Goal: Task Accomplishment & Management: Manage account settings

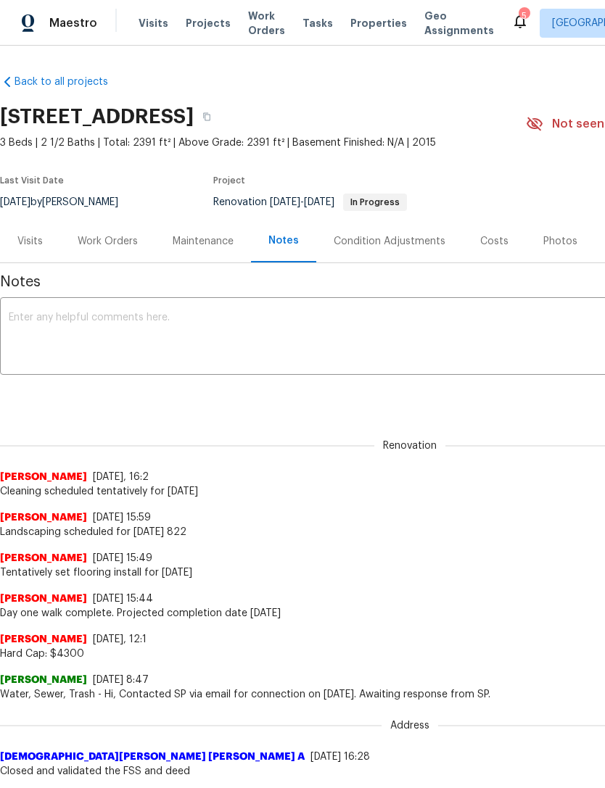
click at [497, 317] on textarea at bounding box center [410, 337] width 802 height 51
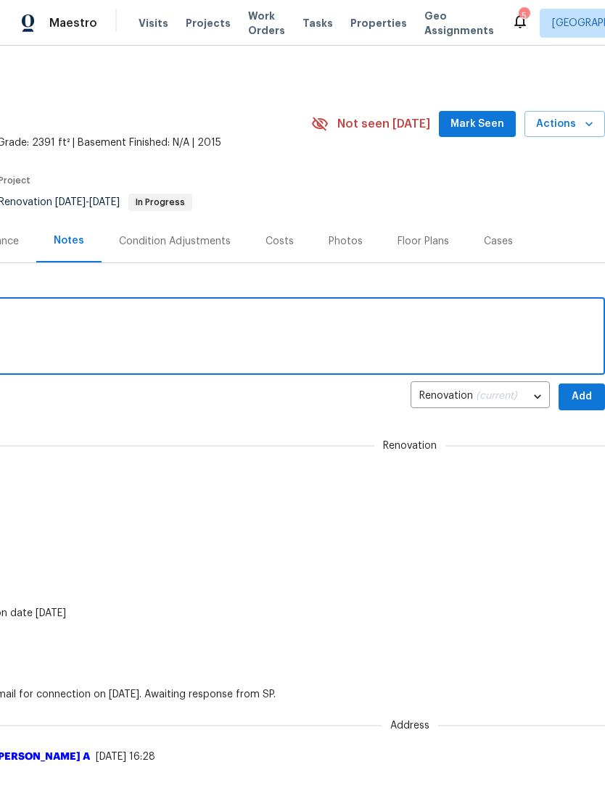
scroll to position [0, 215]
type textarea "Flooring coming Friday the 22nd."
click at [578, 398] on span "Add" at bounding box center [581, 397] width 23 height 18
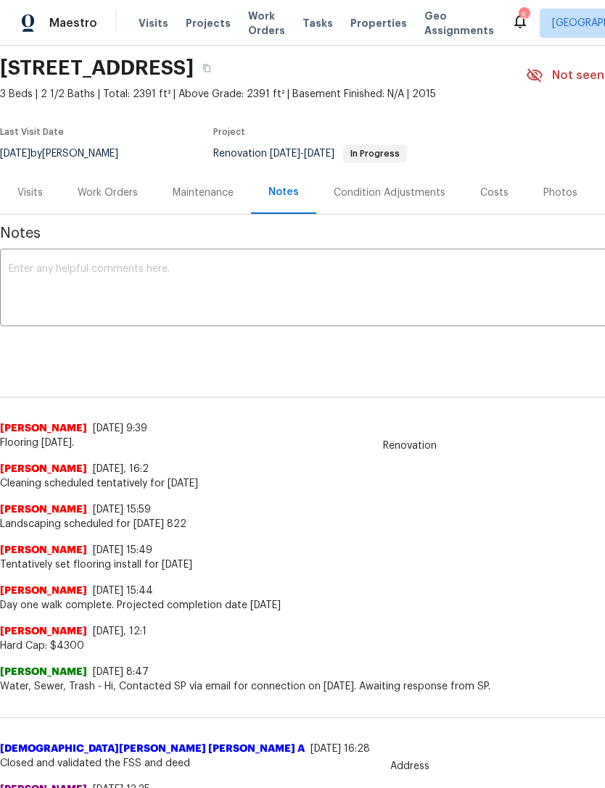
scroll to position [49, 0]
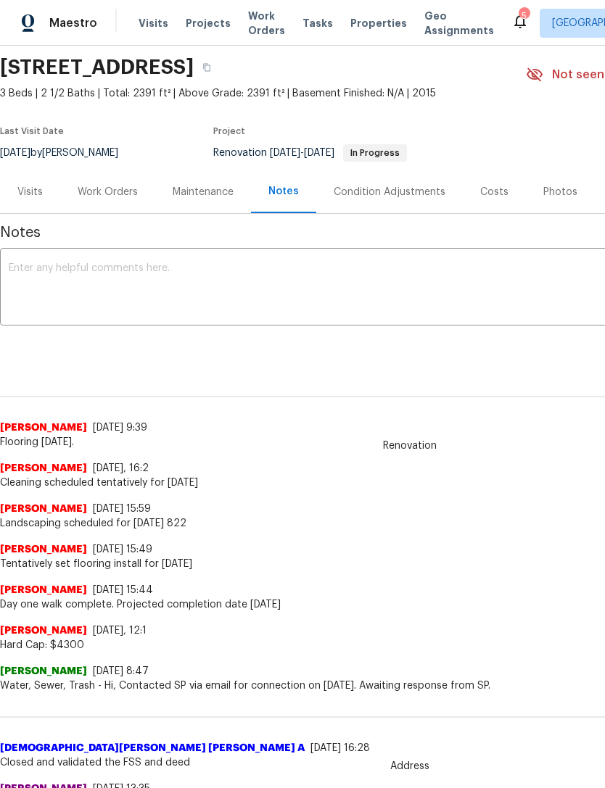
click at [95, 187] on div "Work Orders" at bounding box center [108, 192] width 60 height 14
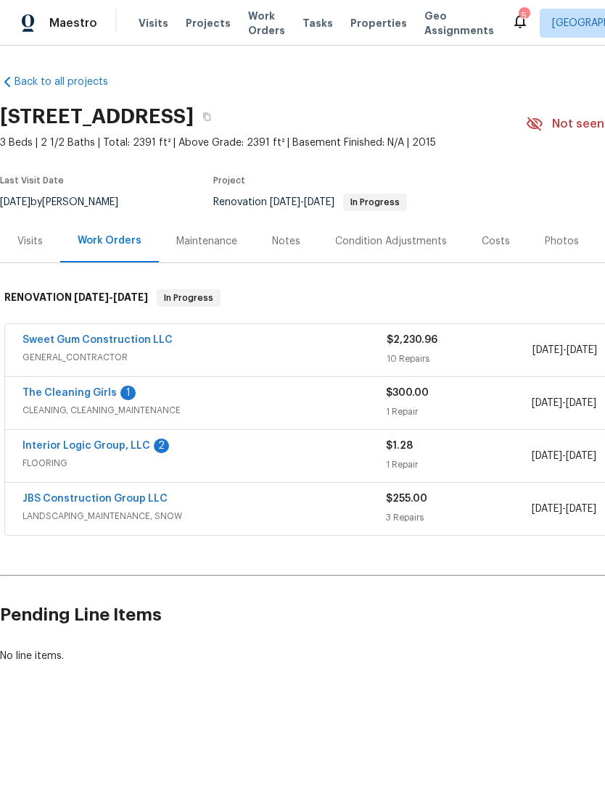
click at [57, 447] on link "Interior Logic Group, LLC" at bounding box center [86, 446] width 128 height 10
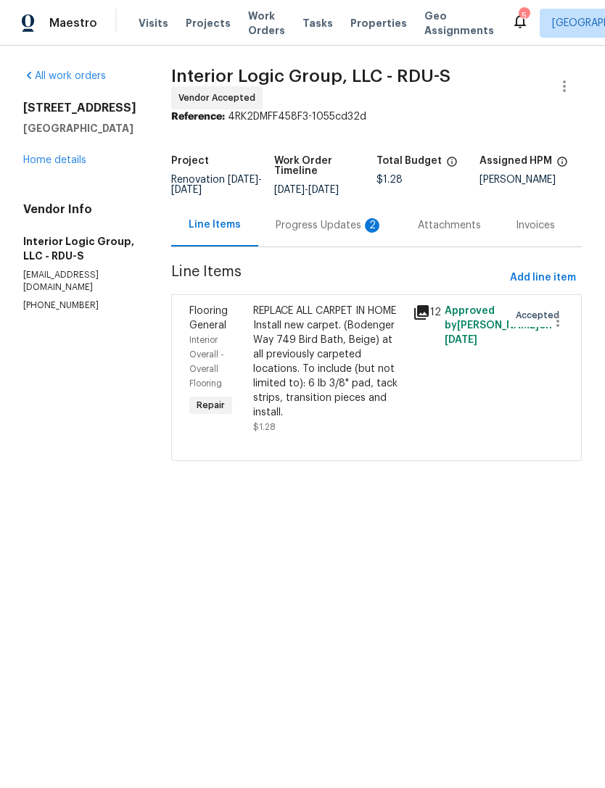
click at [324, 233] on div "Progress Updates 2" at bounding box center [328, 225] width 107 height 14
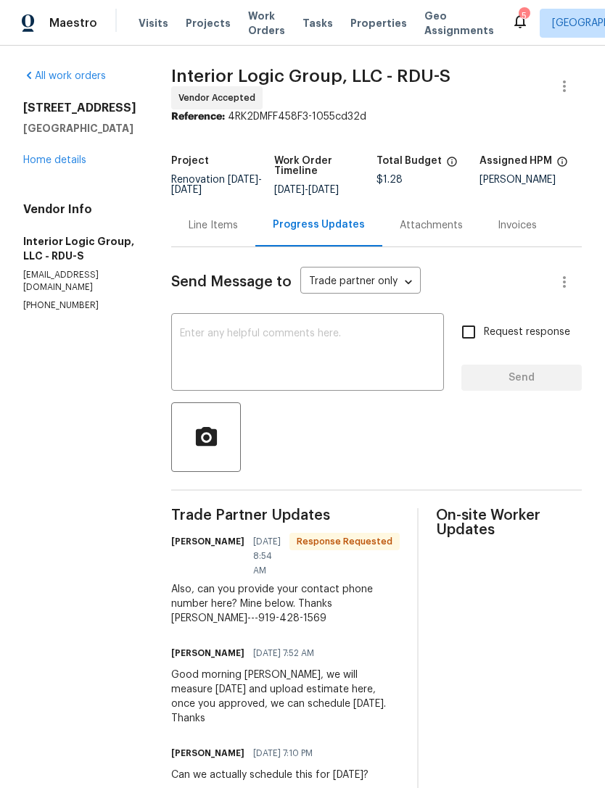
click at [330, 372] on textarea at bounding box center [307, 353] width 255 height 51
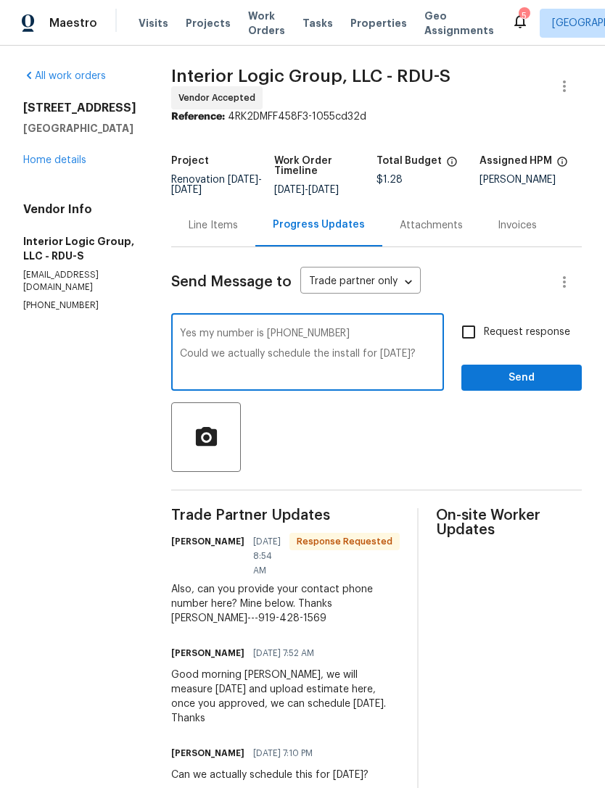
type textarea "Yes my number is 919.333.1969 Could we actually schedule the install for Thursd…"
click at [474, 347] on input "Request response" at bounding box center [468, 332] width 30 height 30
checkbox input "true"
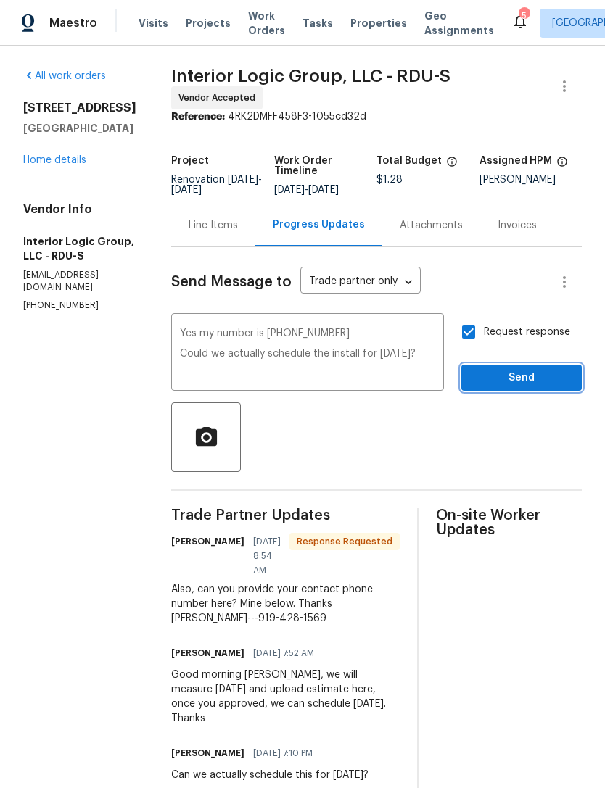
click at [526, 387] on span "Send" at bounding box center [521, 378] width 97 height 18
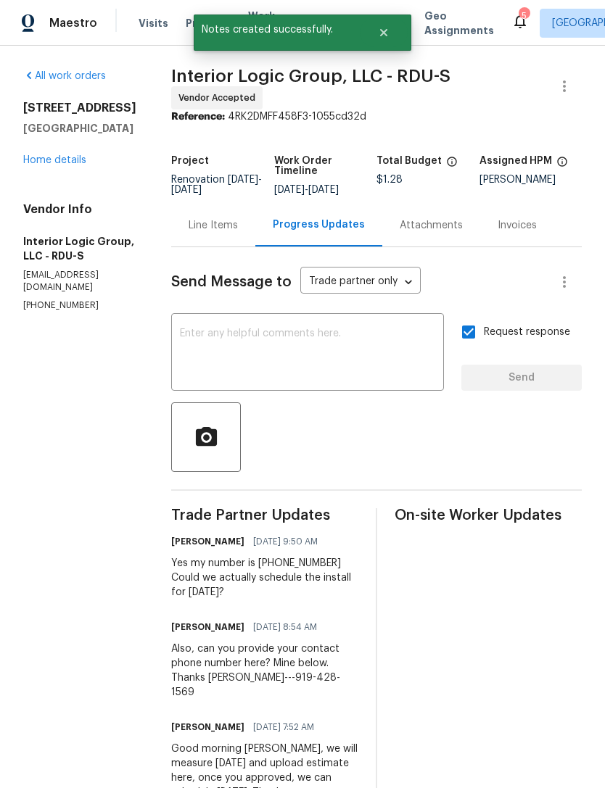
click at [57, 163] on link "Home details" at bounding box center [54, 160] width 63 height 10
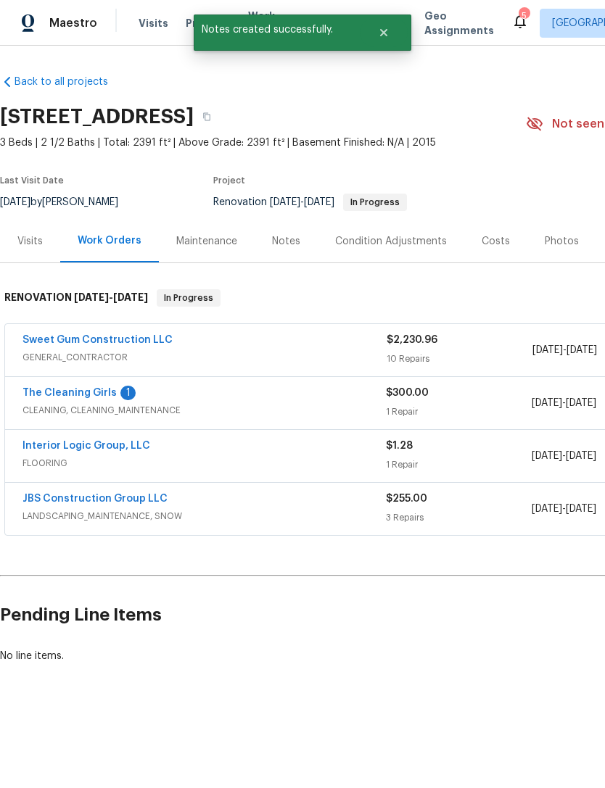
click at [62, 393] on link "The Cleaning Girls" at bounding box center [69, 393] width 94 height 10
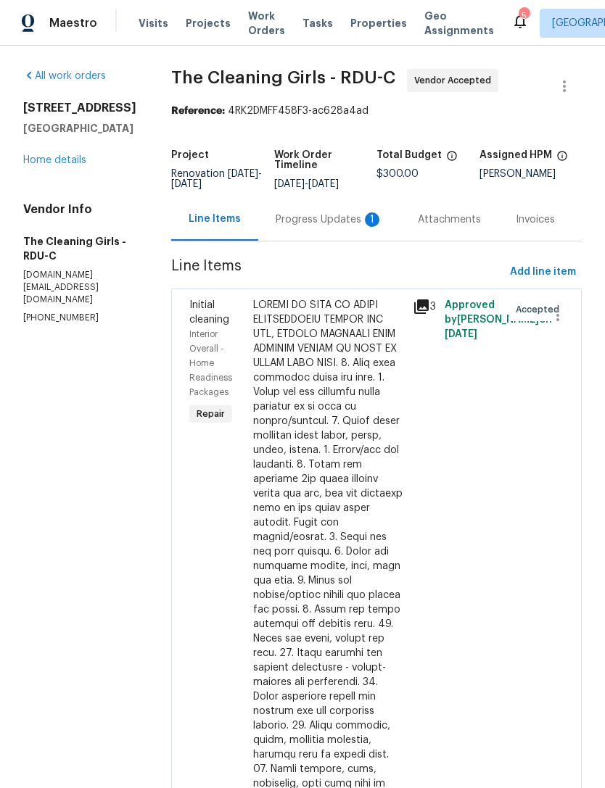
click at [339, 238] on div "Progress Updates 1" at bounding box center [329, 219] width 142 height 43
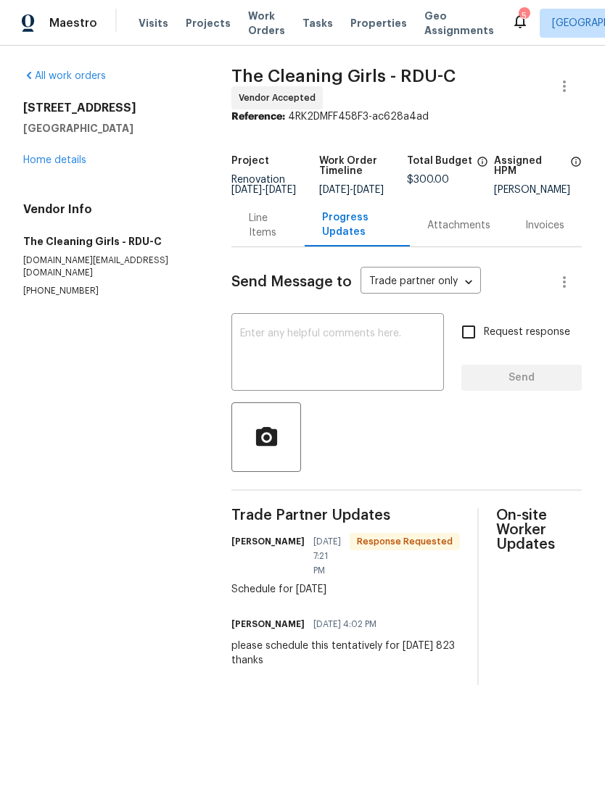
click at [386, 357] on textarea at bounding box center [337, 353] width 195 height 51
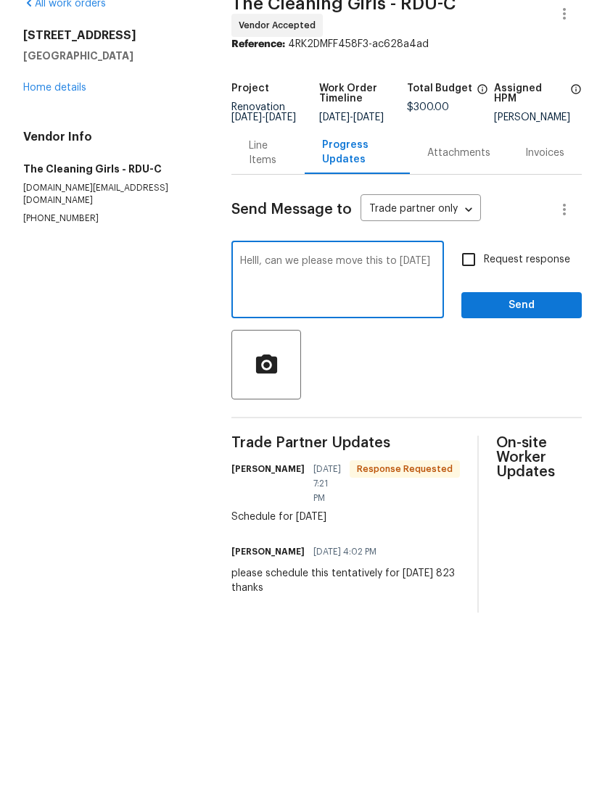
type textarea "Helll, can we please move this to Friday 8/22"
click at [478, 317] on input "Request response" at bounding box center [468, 332] width 30 height 30
checkbox input "true"
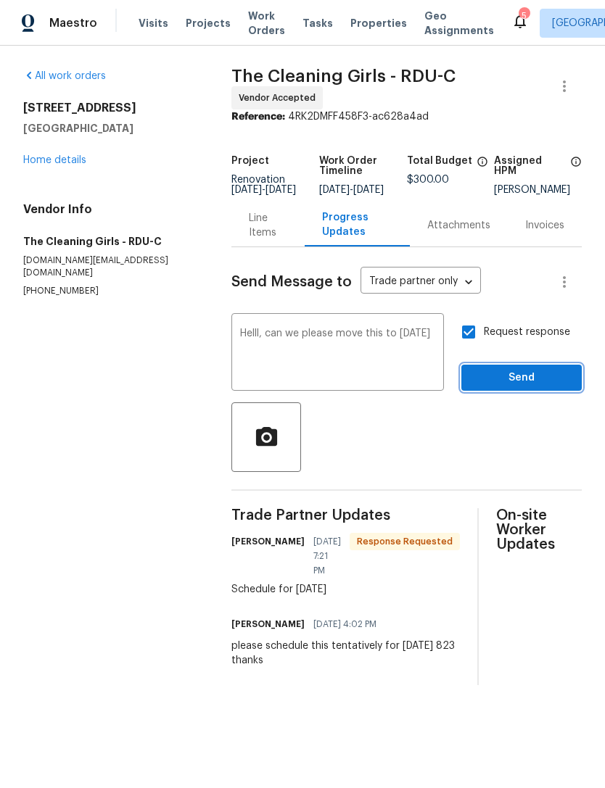
click at [510, 387] on span "Send" at bounding box center [521, 378] width 97 height 18
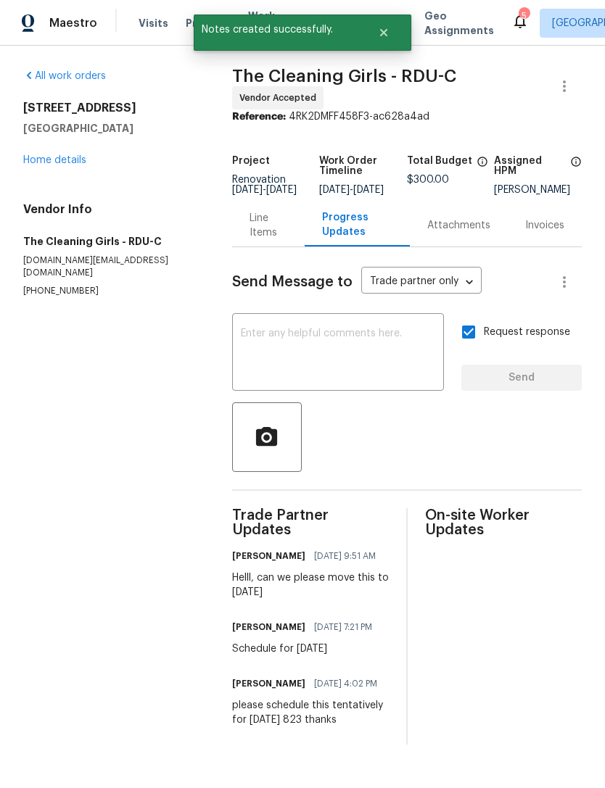
click at [53, 165] on link "Home details" at bounding box center [54, 160] width 63 height 10
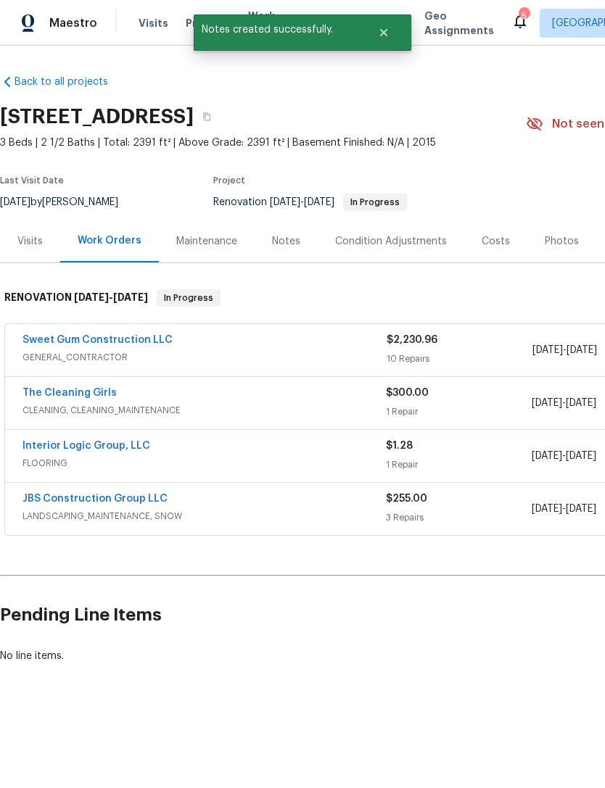
click at [289, 241] on div "Notes" at bounding box center [286, 241] width 28 height 14
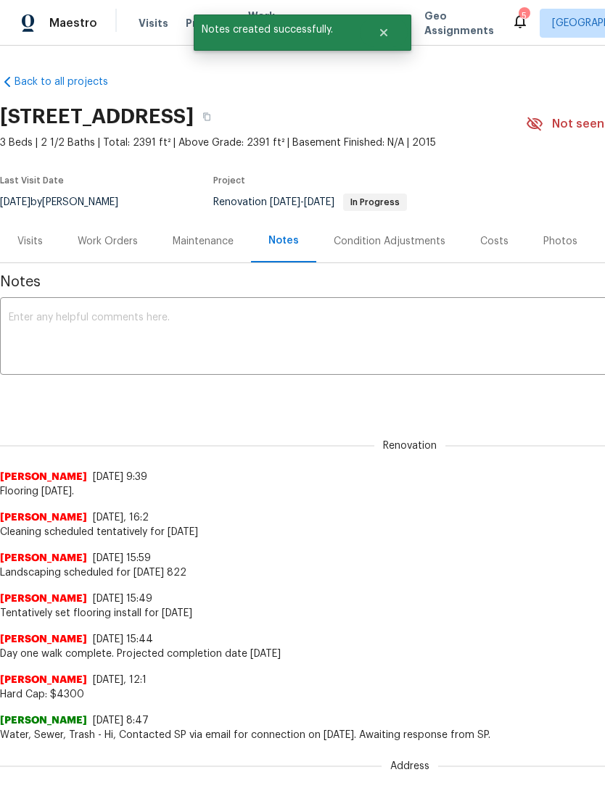
click at [451, 342] on textarea at bounding box center [410, 337] width 802 height 51
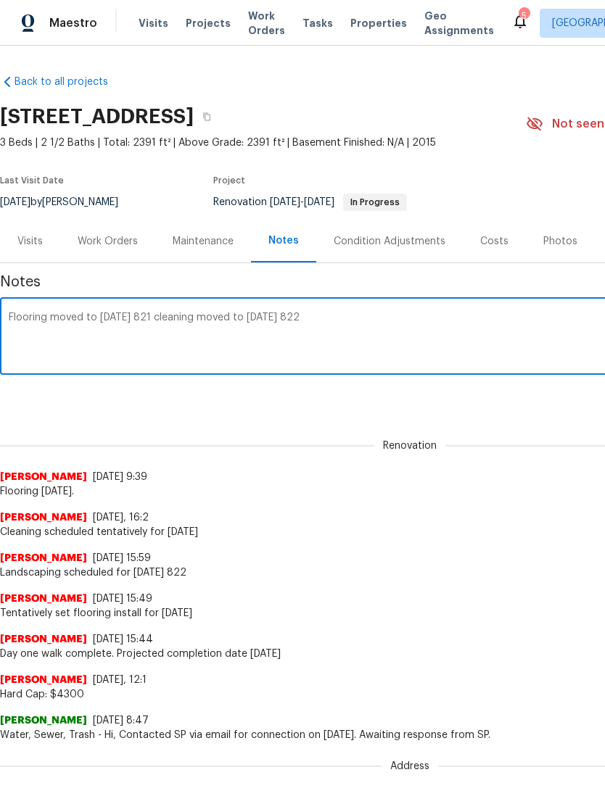
click at [451, 341] on textarea "Flooring moved to Thursday 821 cleaning moved to Friday 822" at bounding box center [410, 337] width 802 height 51
click at [156, 355] on textarea "Flooring moved to Thursday 821 cleaning moved to Friday 8/22. We will be able t…" at bounding box center [410, 337] width 802 height 51
type textarea "Flooring moved to Thursday 8/21 cleaning moved to Friday 8/22. We will be able …"
click at [540, 389] on div "Renovation (current) 3dcb3f93-20ef-4a13-b1f5-bb2350ed1875 ​ Add" at bounding box center [409, 396] width 819 height 27
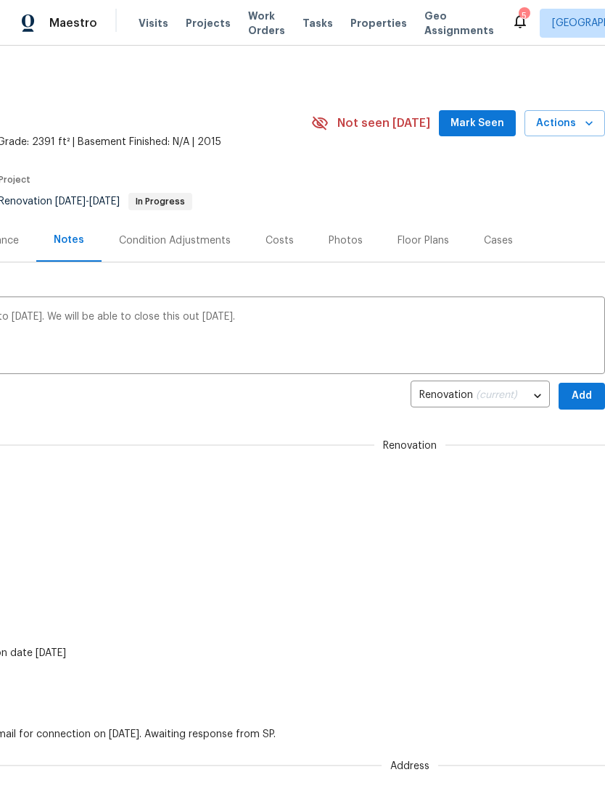
scroll to position [1, 215]
click at [576, 396] on span "Add" at bounding box center [581, 396] width 23 height 18
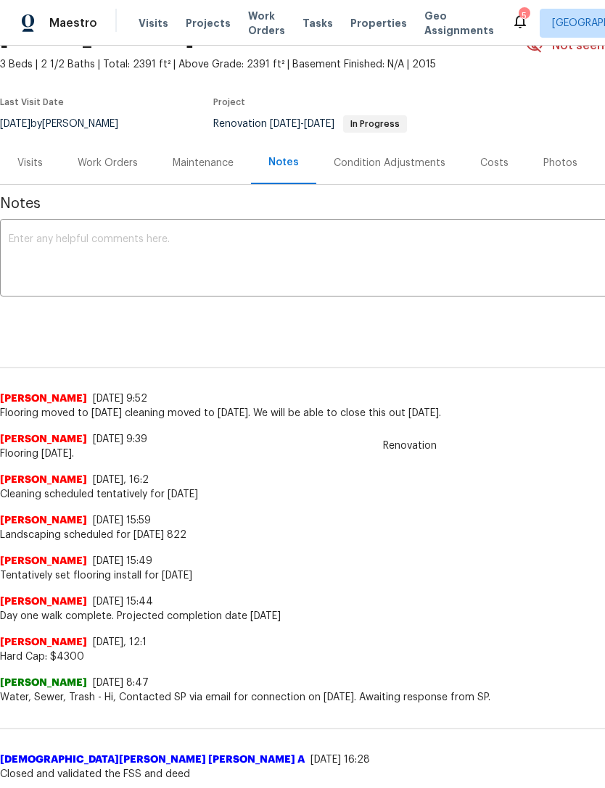
scroll to position [79, 0]
click at [99, 157] on div "Work Orders" at bounding box center [108, 162] width 60 height 14
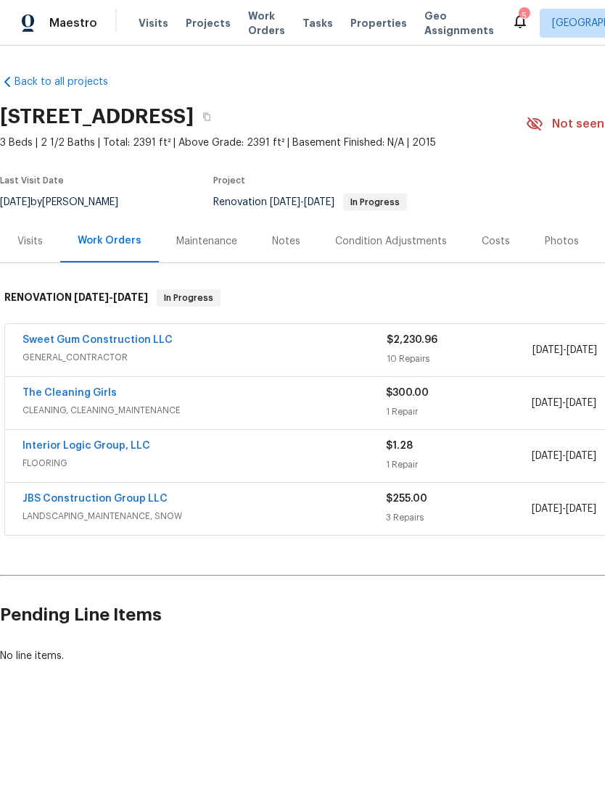
click at [55, 502] on link "JBS Construction Group LLC" at bounding box center [94, 499] width 145 height 10
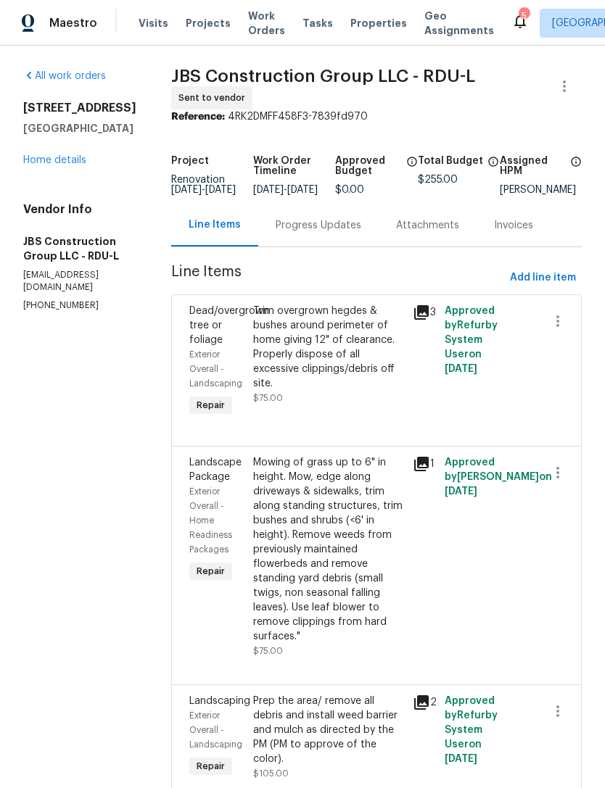
click at [338, 233] on div "Progress Updates" at bounding box center [318, 225] width 86 height 14
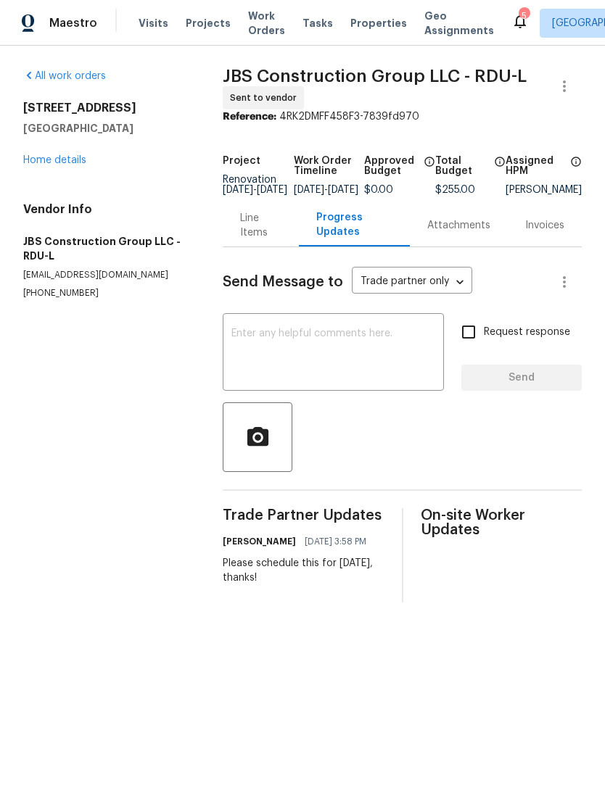
click at [378, 351] on textarea at bounding box center [333, 353] width 204 height 51
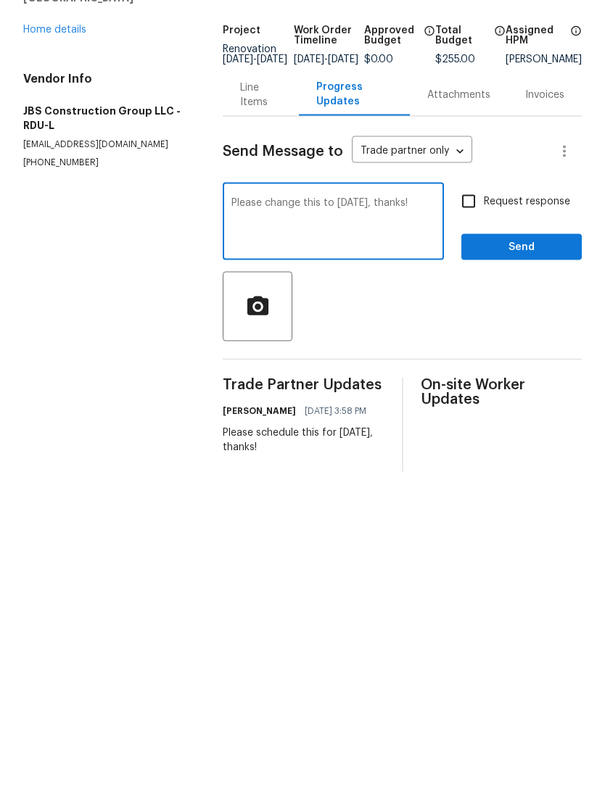
type textarea "Please change this to Thursday 8/21, thanks!"
click at [471, 317] on input "Request response" at bounding box center [468, 332] width 30 height 30
checkbox input "true"
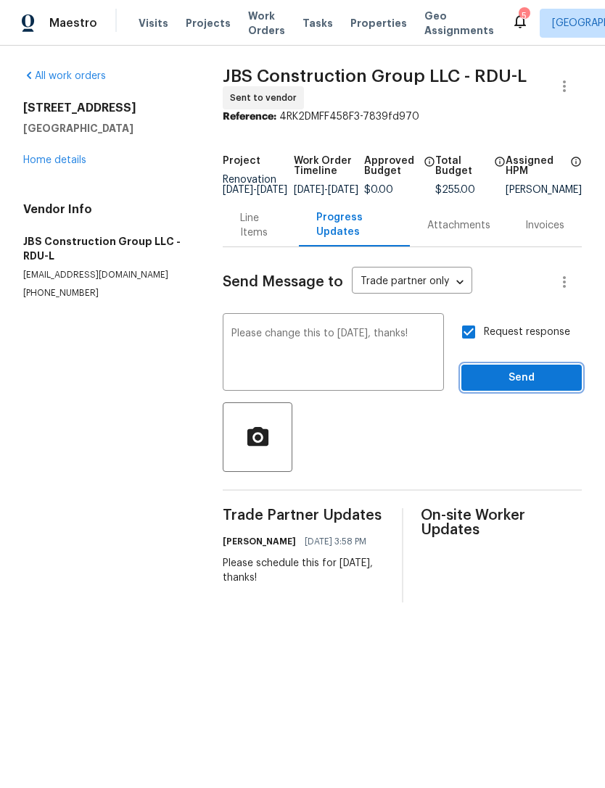
click at [520, 391] on button "Send" at bounding box center [521, 378] width 120 height 27
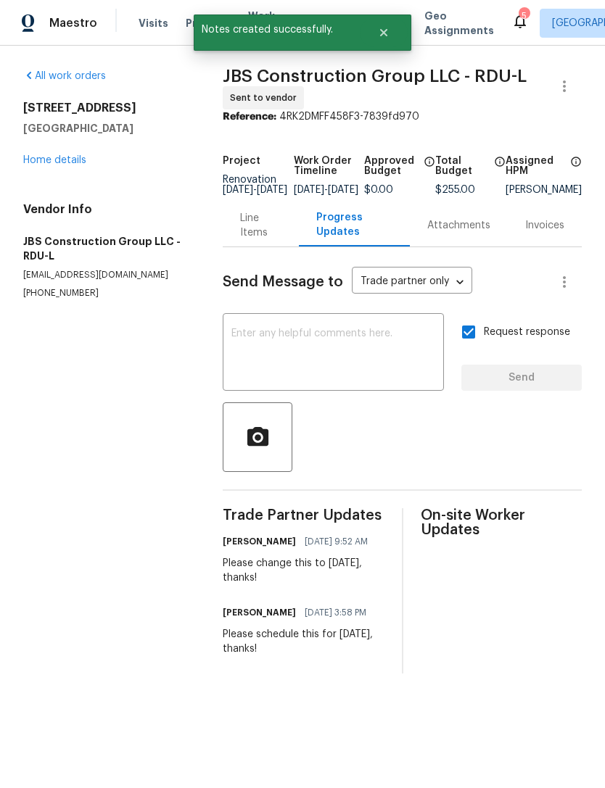
click at [45, 156] on link "Home details" at bounding box center [54, 160] width 63 height 10
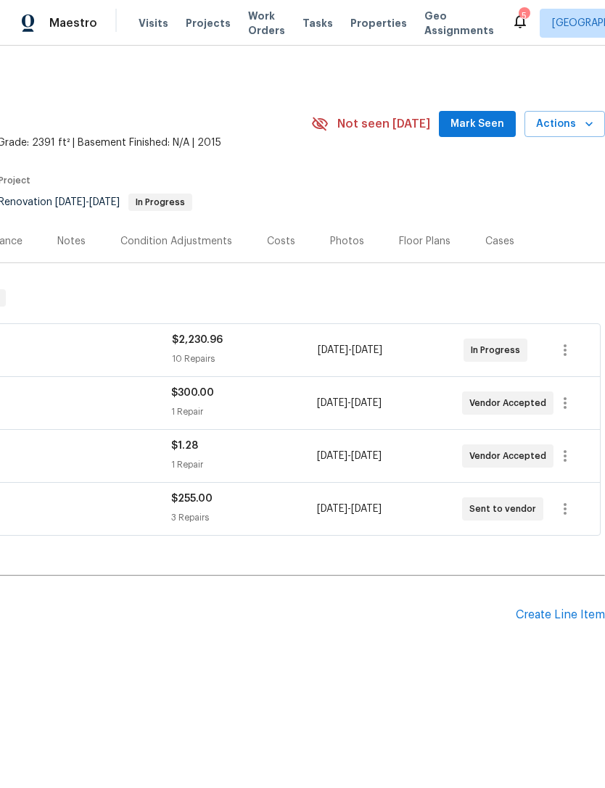
scroll to position [0, 215]
click at [568, 512] on icon "button" at bounding box center [564, 508] width 17 height 17
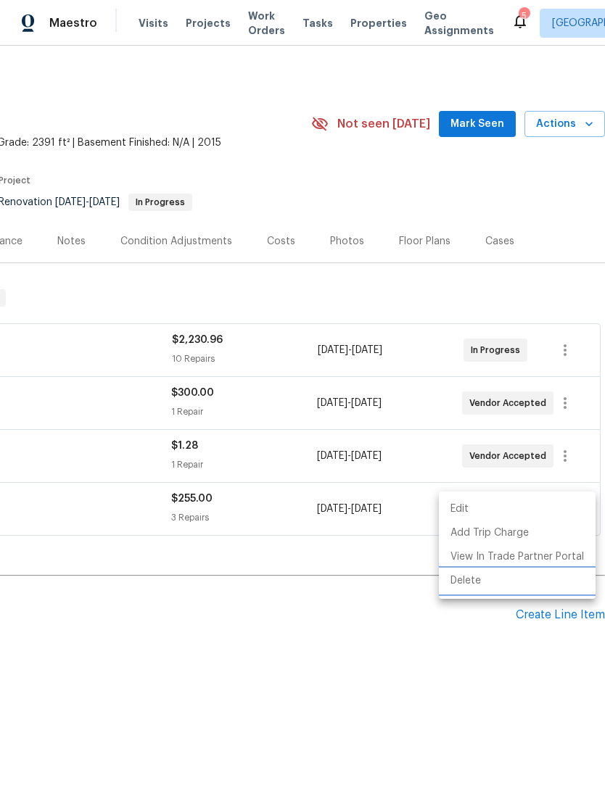
click at [486, 583] on li "Delete" at bounding box center [517, 581] width 157 height 24
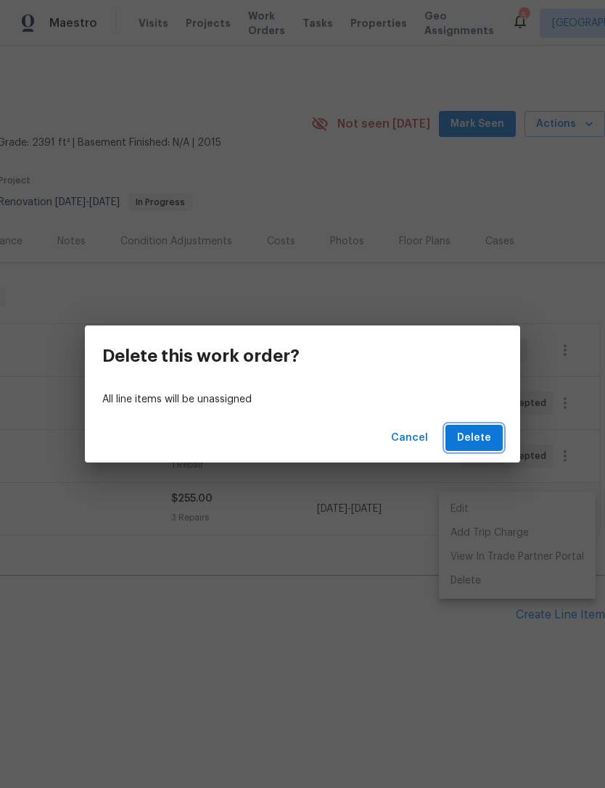
click at [478, 437] on span "Delete" at bounding box center [474, 438] width 34 height 18
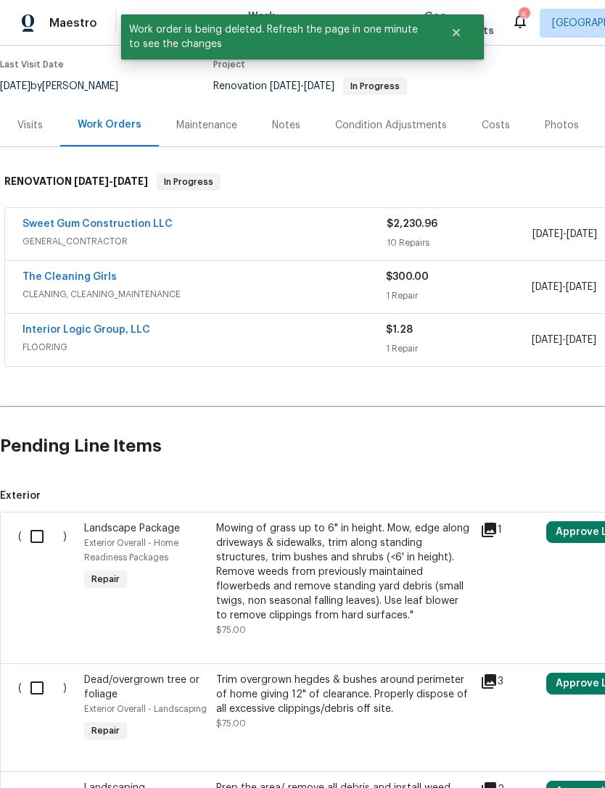
scroll to position [116, 0]
click at [50, 536] on input "checkbox" at bounding box center [42, 536] width 41 height 30
checkbox input "true"
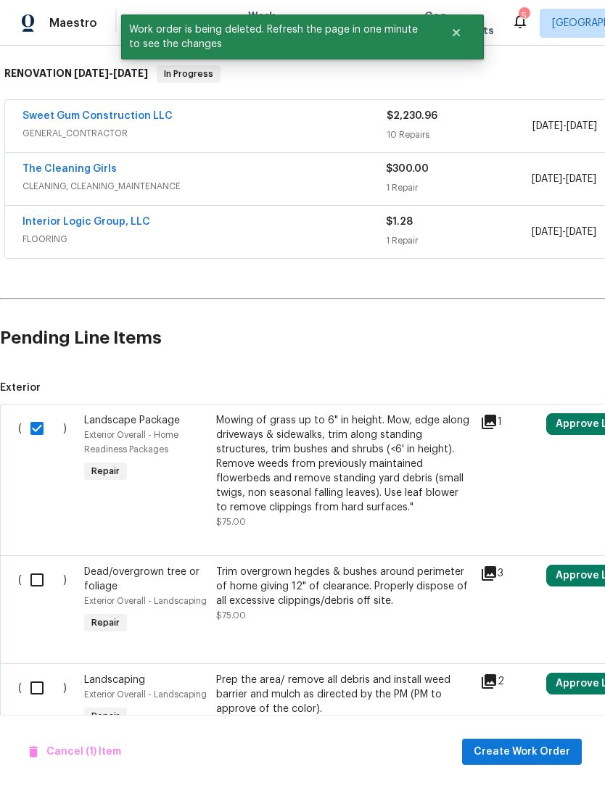
scroll to position [224, 0]
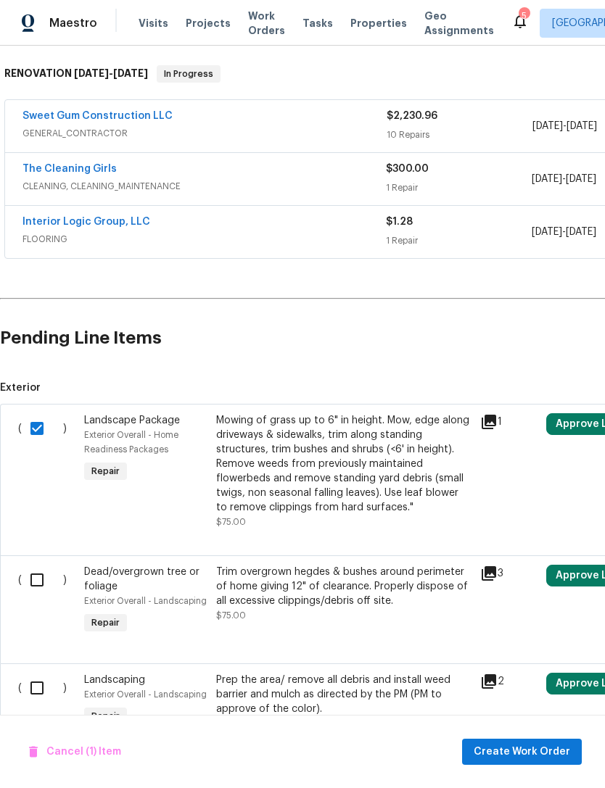
click at [33, 697] on input "checkbox" at bounding box center [42, 688] width 41 height 30
checkbox input "true"
click at [40, 589] on input "checkbox" at bounding box center [42, 580] width 41 height 30
checkbox input "true"
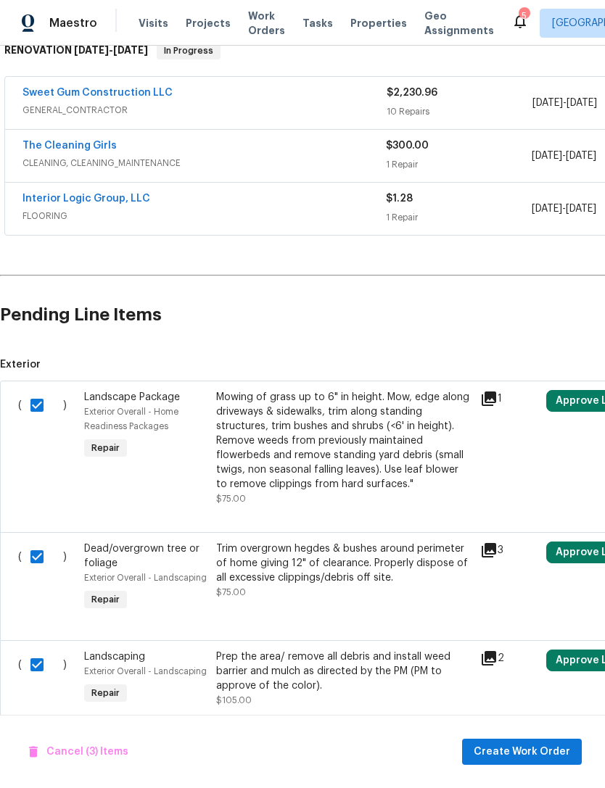
scroll to position [247, 0]
click at [552, 752] on span "Create Work Order" at bounding box center [521, 752] width 96 height 18
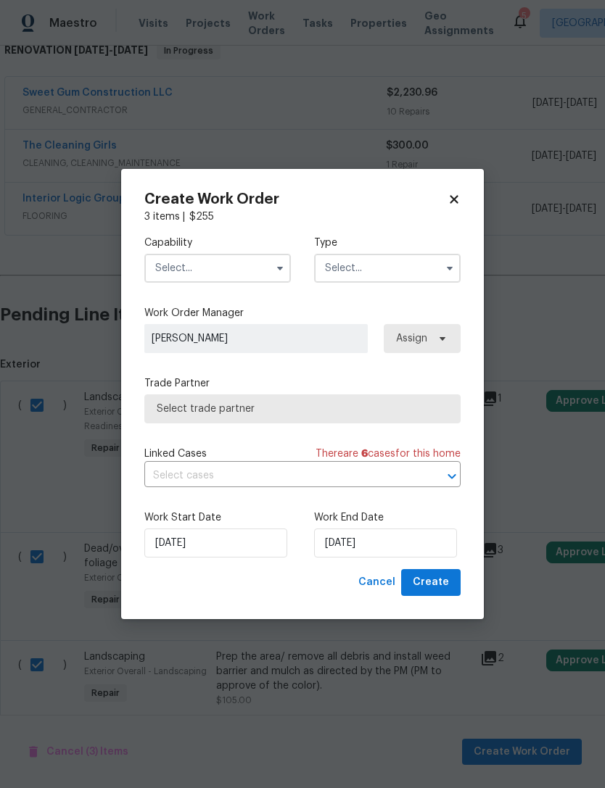
click at [207, 270] on input "text" at bounding box center [217, 268] width 146 height 29
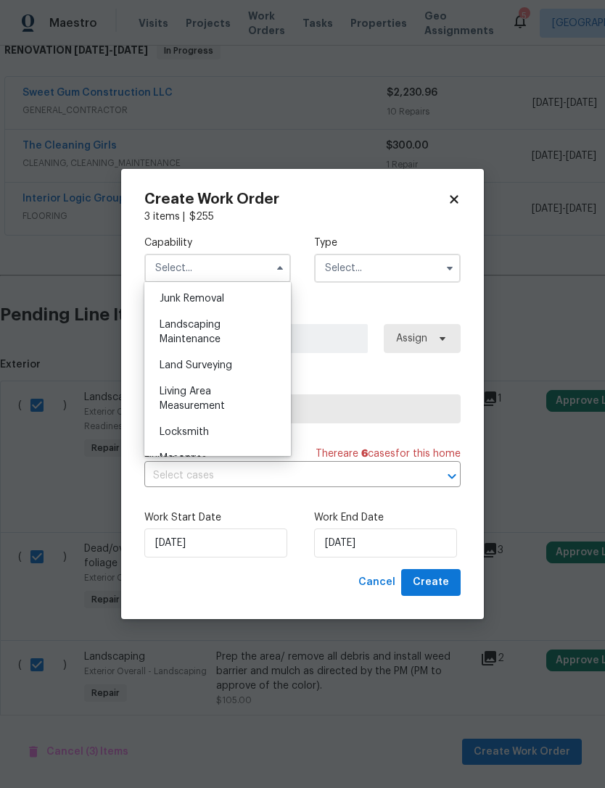
scroll to position [932, 0]
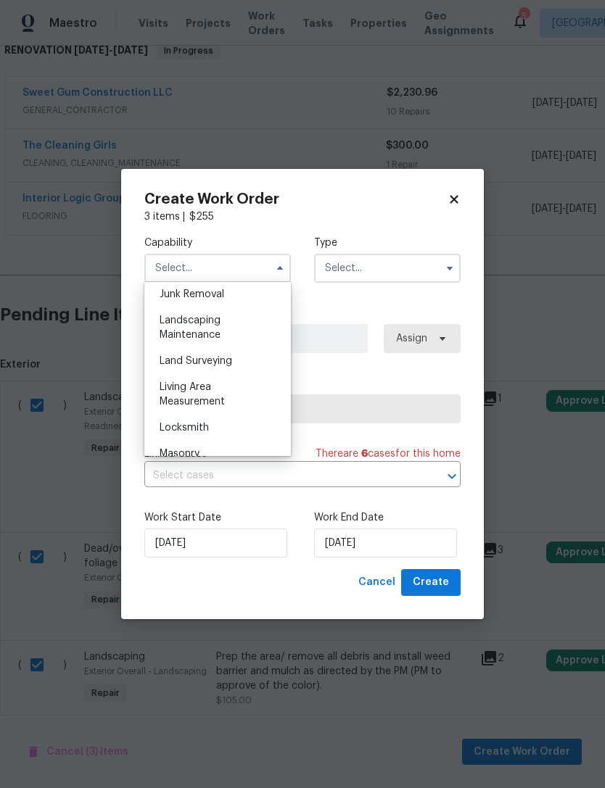
click at [203, 324] on span "Landscaping Maintenance" at bounding box center [189, 327] width 61 height 25
type input "Landscaping Maintenance"
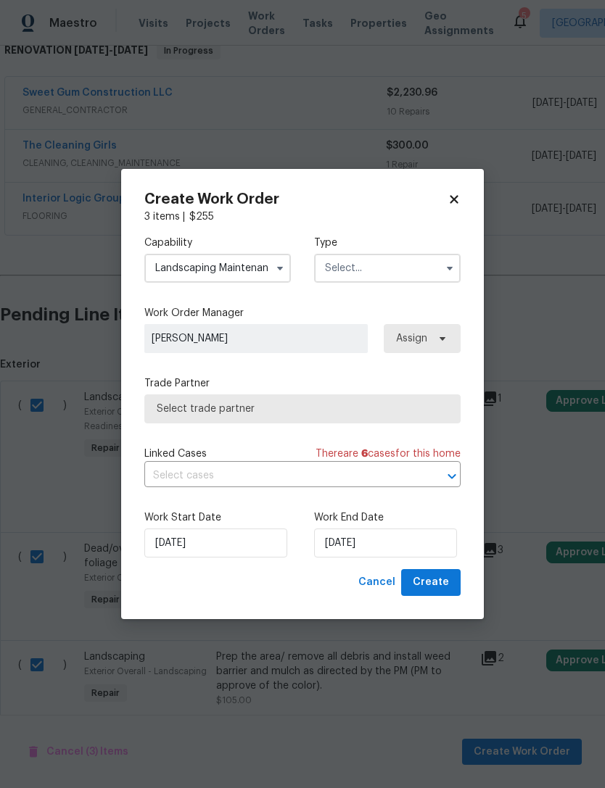
click at [380, 265] on input "text" at bounding box center [387, 268] width 146 height 29
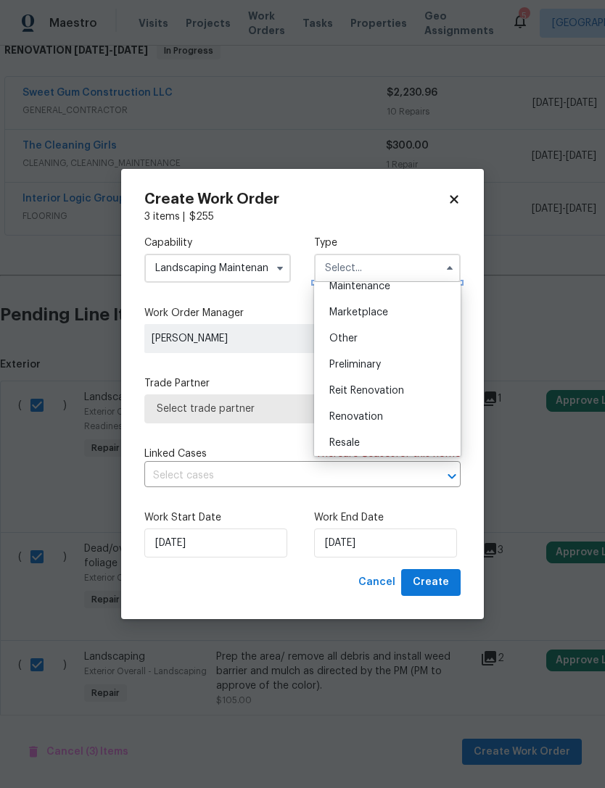
scroll to position [249, 0]
click at [368, 417] on span "Renovation" at bounding box center [356, 415] width 54 height 10
type input "Renovation"
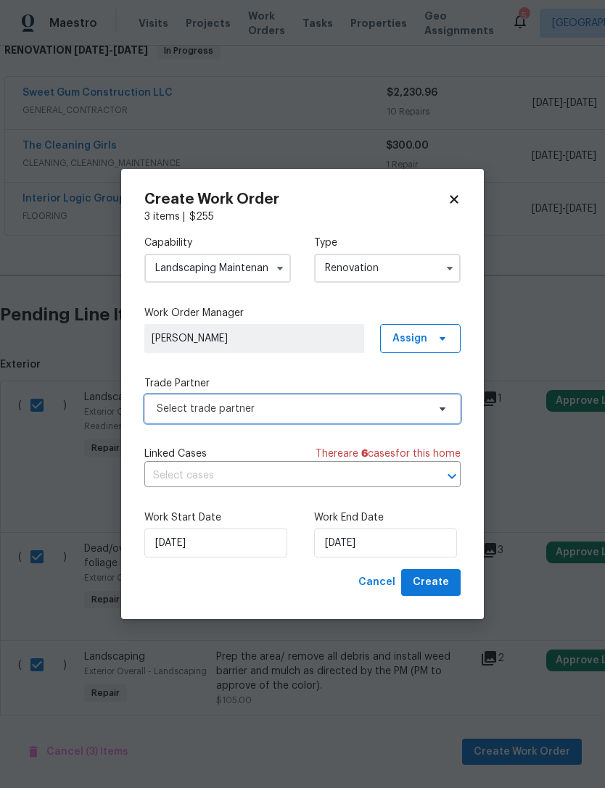
click at [267, 405] on span "Select trade partner" at bounding box center [292, 409] width 270 height 14
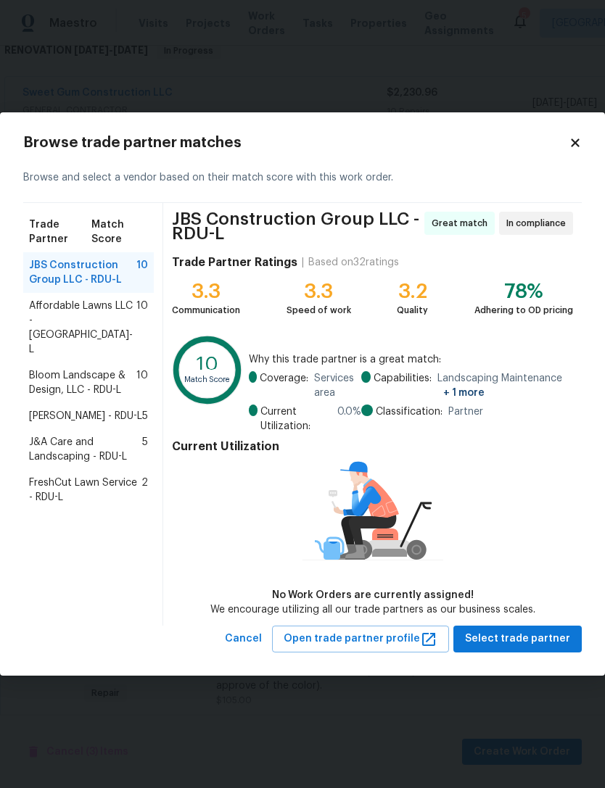
click at [65, 301] on span "Affordable Lawns LLC - RDU-L" at bounding box center [82, 328] width 107 height 58
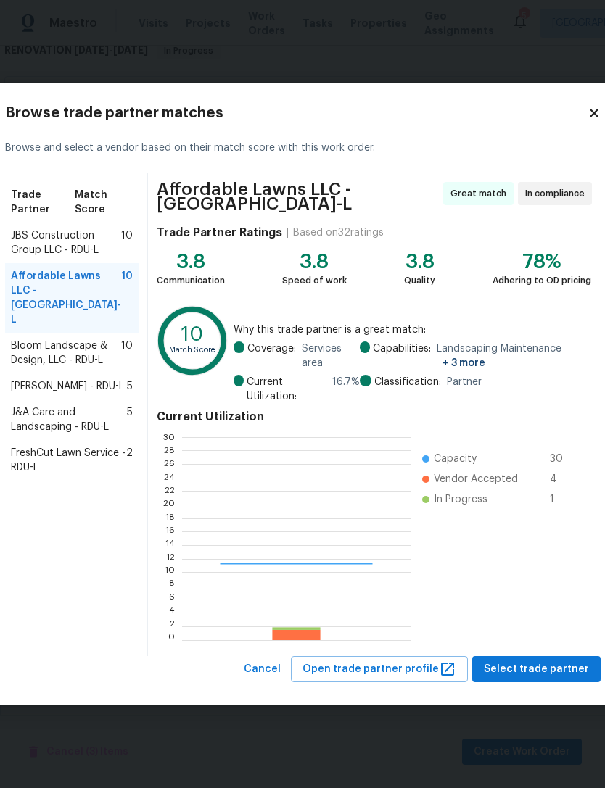
scroll to position [203, 228]
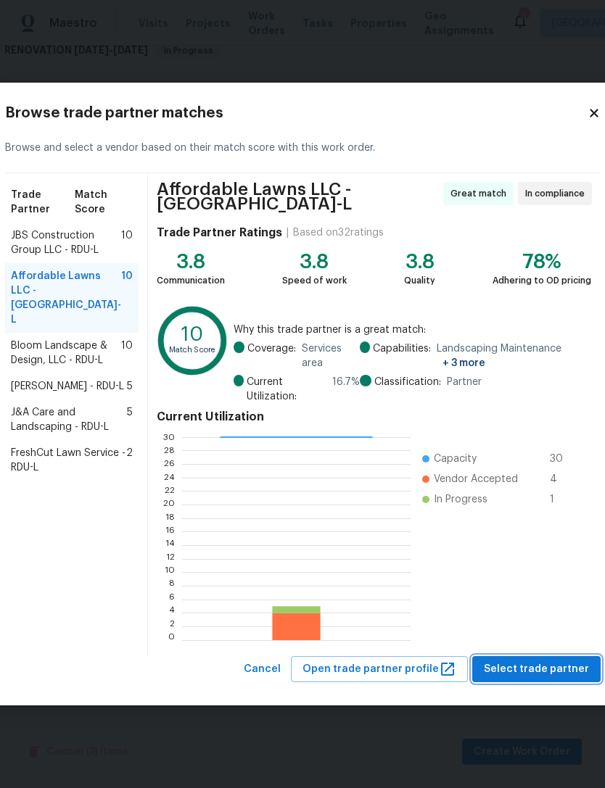
click at [549, 667] on span "Select trade partner" at bounding box center [535, 669] width 105 height 18
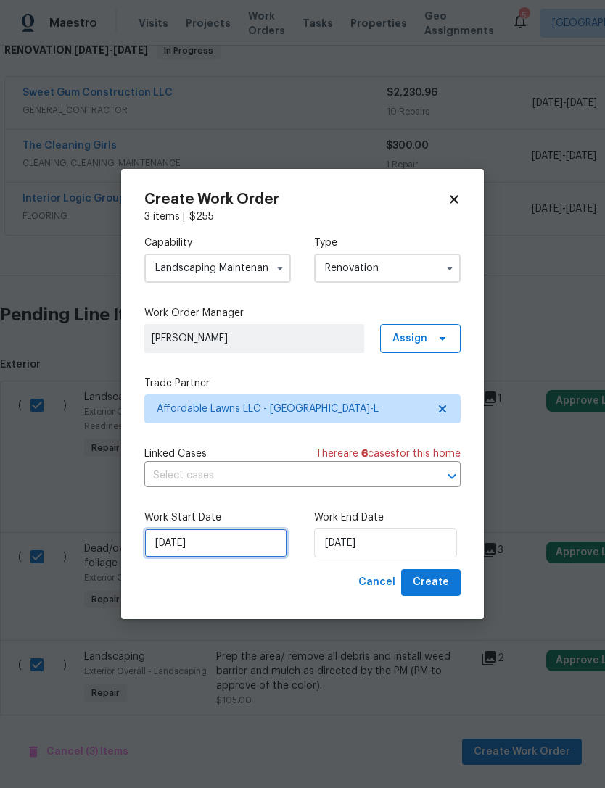
click at [231, 541] on input "[DATE]" at bounding box center [215, 542] width 143 height 29
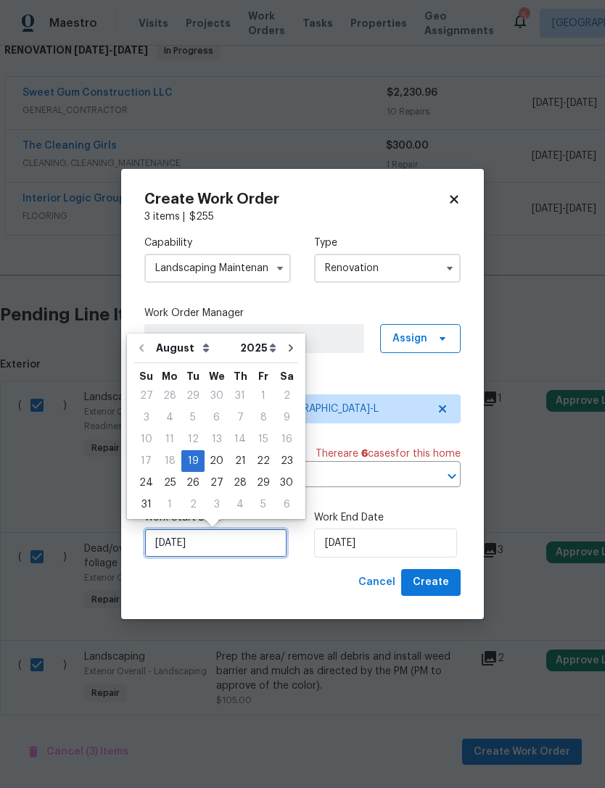
scroll to position [27, 0]
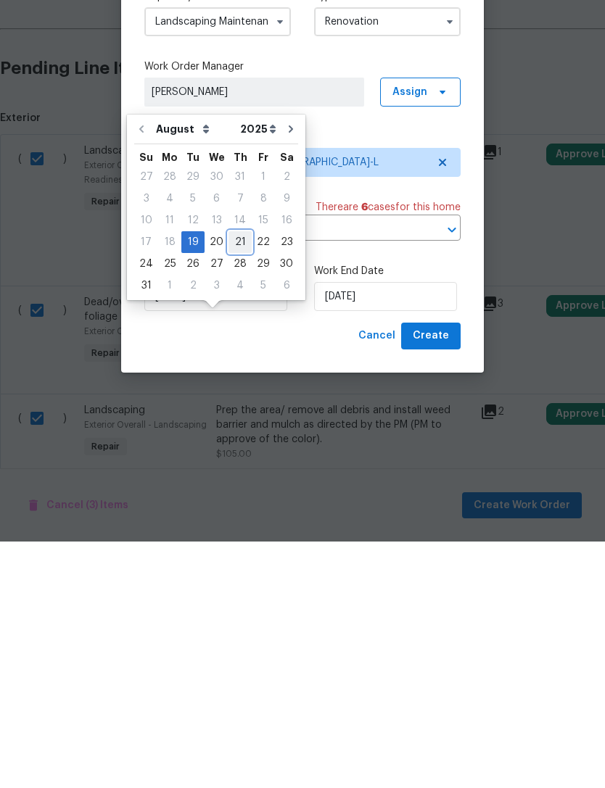
click at [237, 478] on div "21" at bounding box center [239, 488] width 23 height 20
type input "8/21/2025"
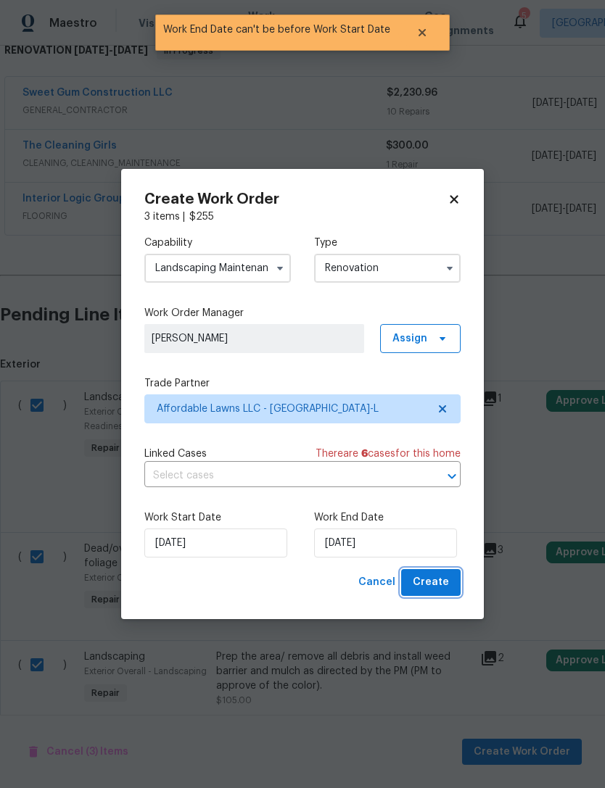
click at [436, 588] on span "Create" at bounding box center [430, 582] width 36 height 18
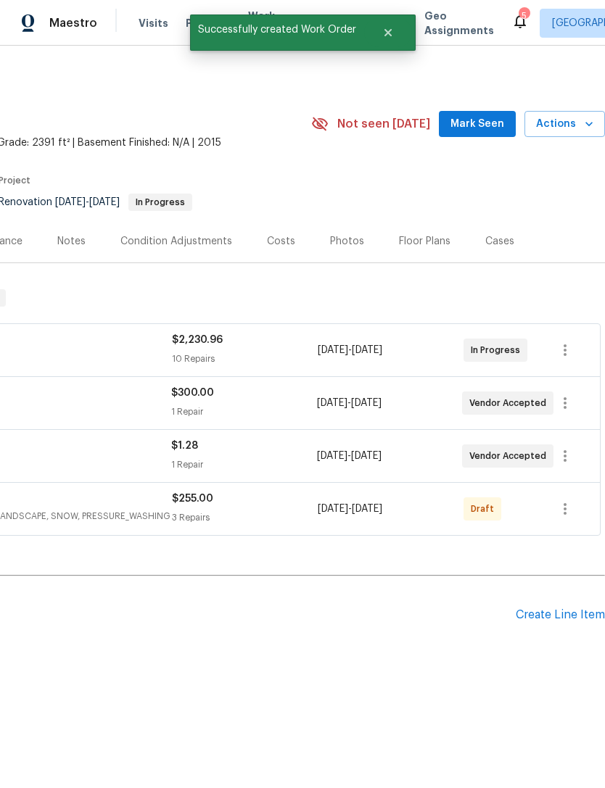
scroll to position [0, 215]
click at [563, 510] on icon "button" at bounding box center [564, 508] width 17 height 17
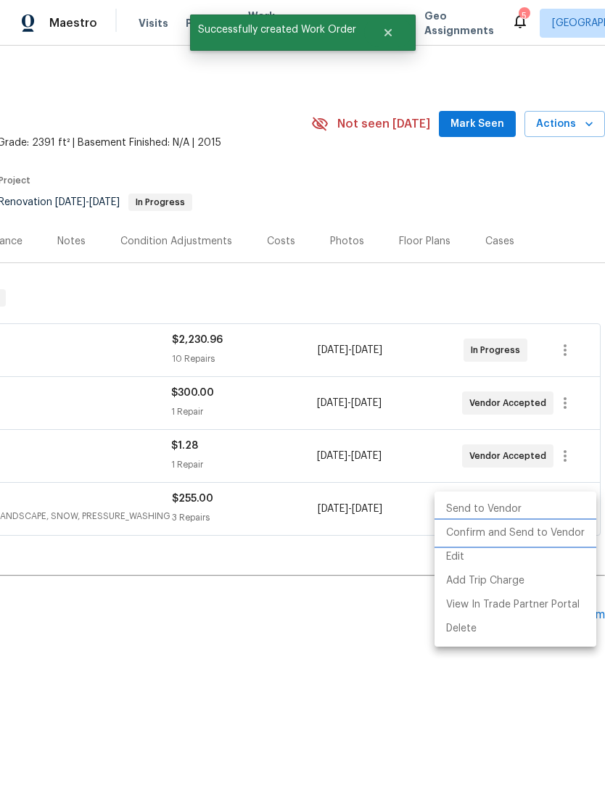
click at [546, 537] on li "Confirm and Send to Vendor" at bounding box center [515, 533] width 162 height 24
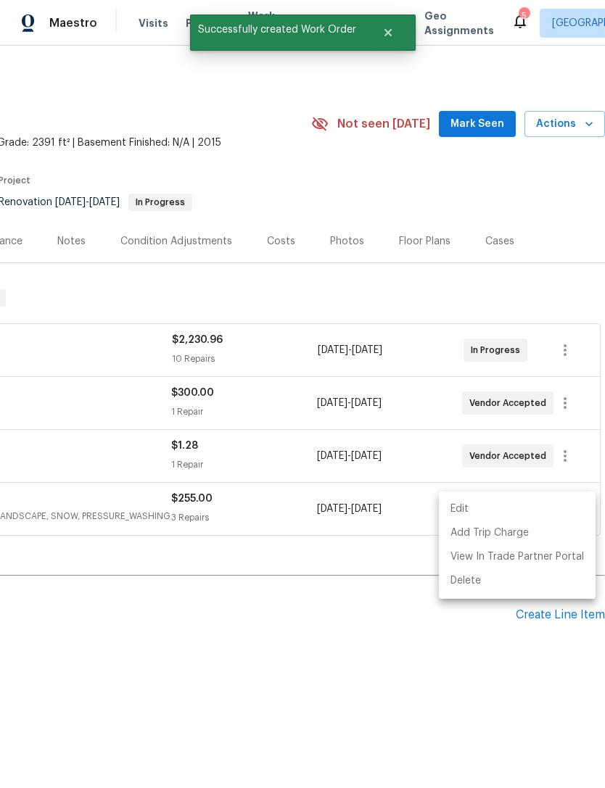
click at [236, 621] on div at bounding box center [302, 394] width 605 height 788
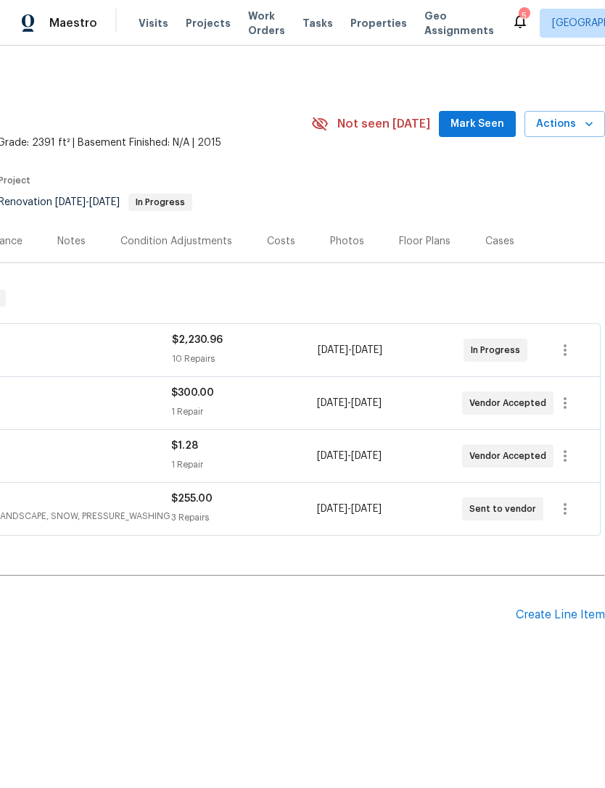
click at [204, 647] on h2 "Pending Line Items" at bounding box center [150, 614] width 730 height 67
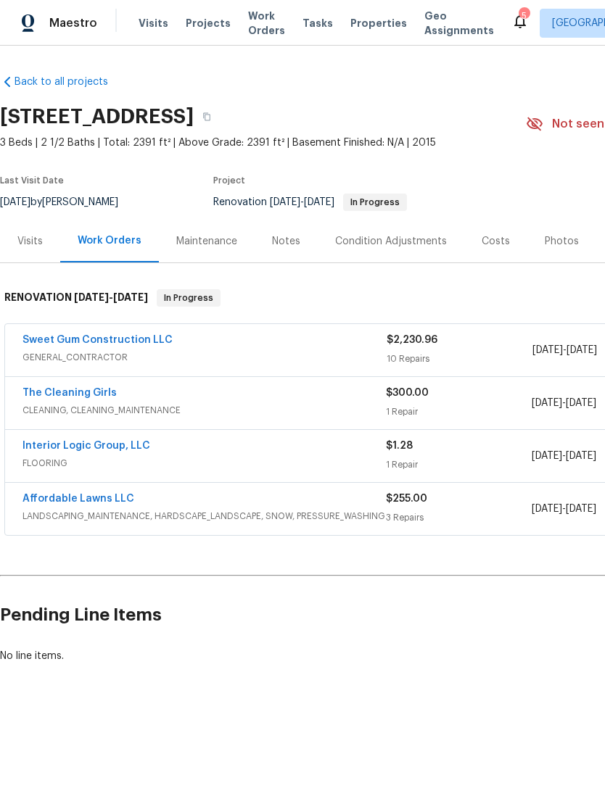
scroll to position [0, 0]
click at [283, 243] on div "Notes" at bounding box center [286, 241] width 28 height 14
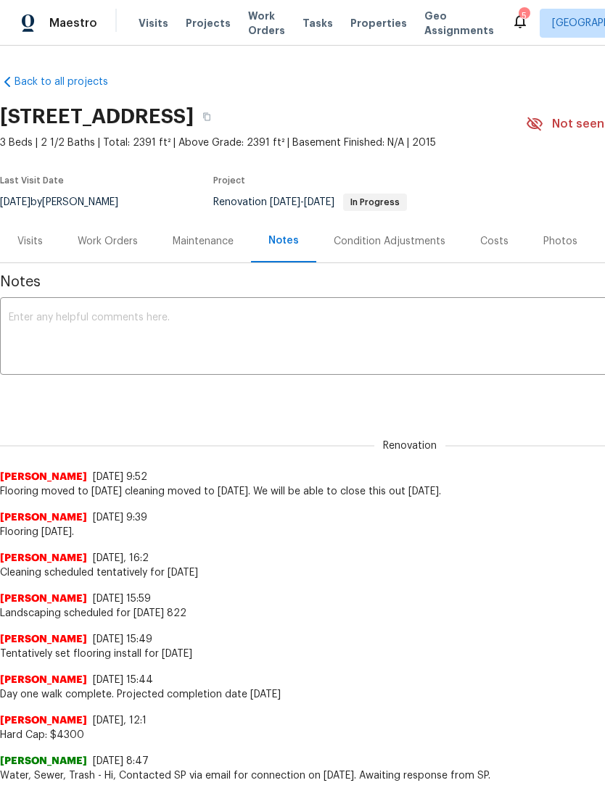
click at [193, 331] on textarea at bounding box center [410, 337] width 802 height 51
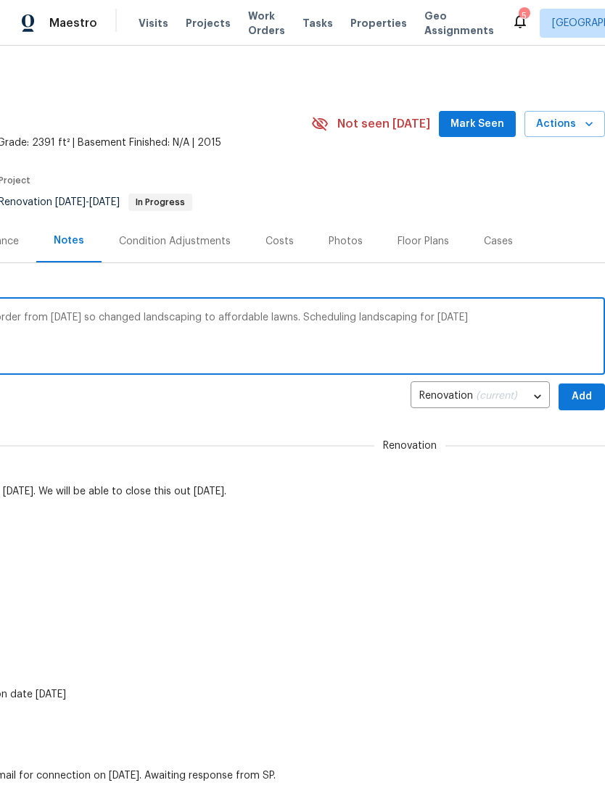
scroll to position [0, 215]
type textarea "Landscaping vendor did not accept work order from yesterday so changed landscap…"
click at [570, 391] on span "Add" at bounding box center [581, 397] width 23 height 18
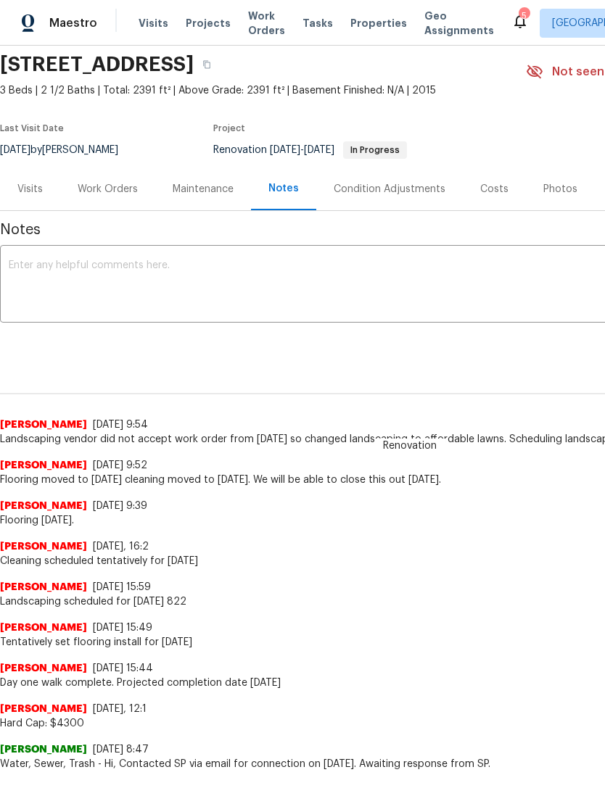
scroll to position [52, 0]
click at [104, 189] on div "Work Orders" at bounding box center [108, 189] width 60 height 14
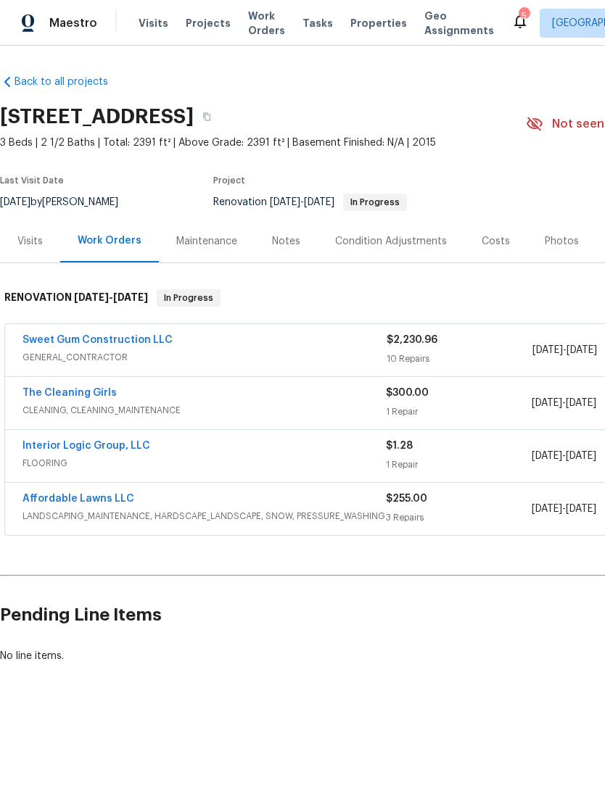
click at [62, 499] on link "Affordable Lawns LLC" at bounding box center [78, 499] width 112 height 10
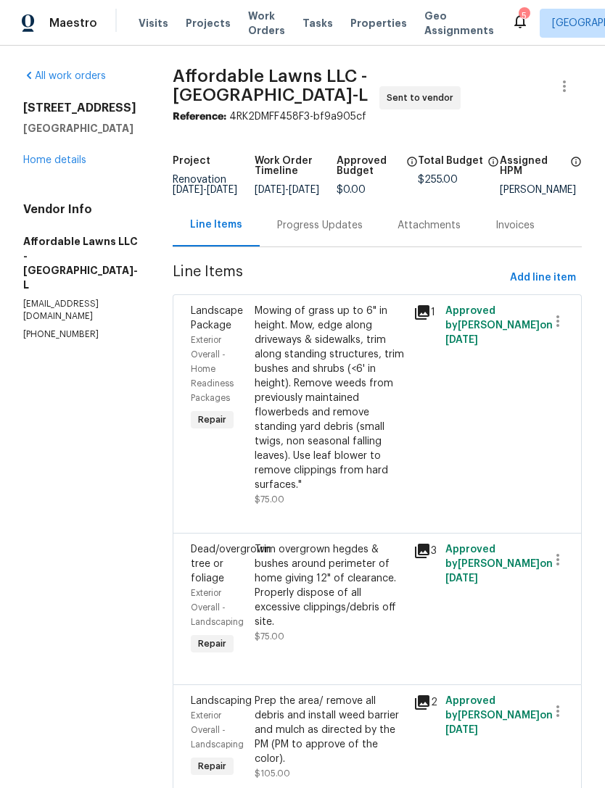
click at [336, 233] on div "Progress Updates" at bounding box center [320, 225] width 86 height 14
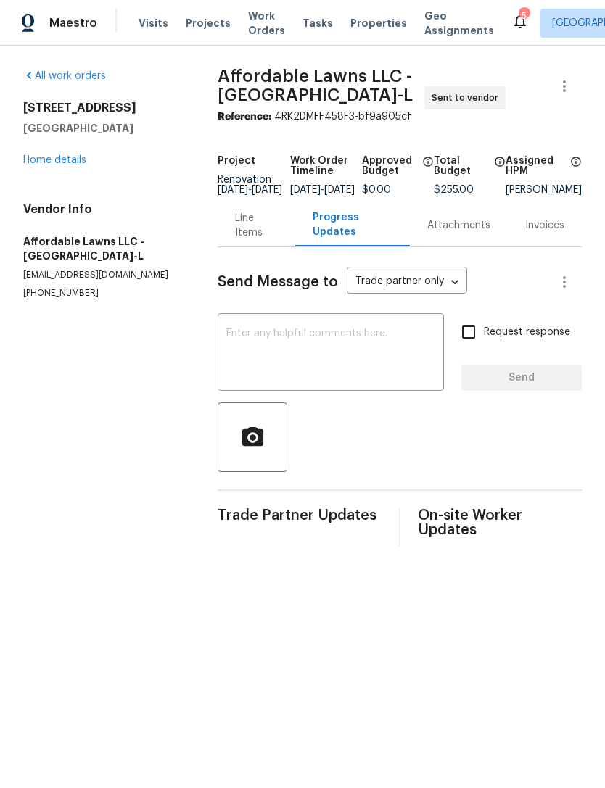
click at [339, 343] on textarea at bounding box center [330, 353] width 209 height 51
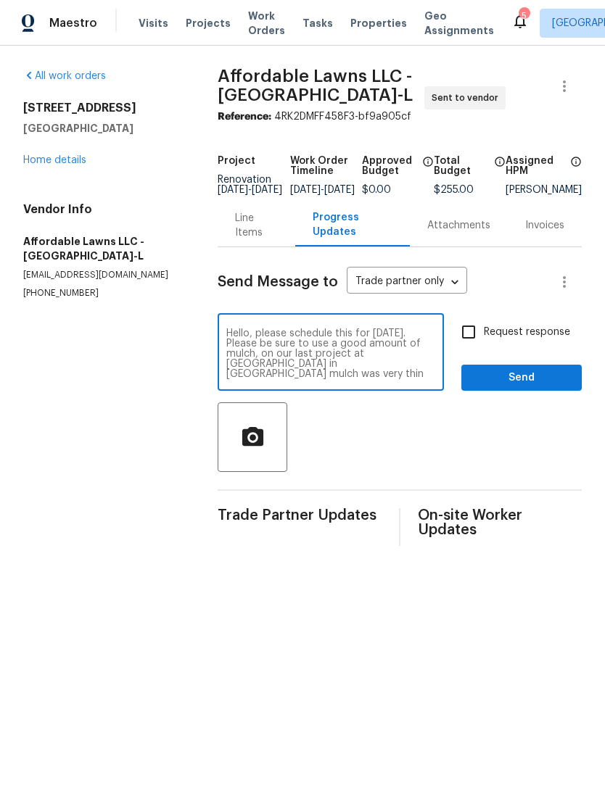
scroll to position [10, 0]
type textarea "Hello, please schedule this for Thursday 8/21. Please be sure to use a good amo…"
click at [472, 347] on input "Request response" at bounding box center [468, 332] width 30 height 30
checkbox input "true"
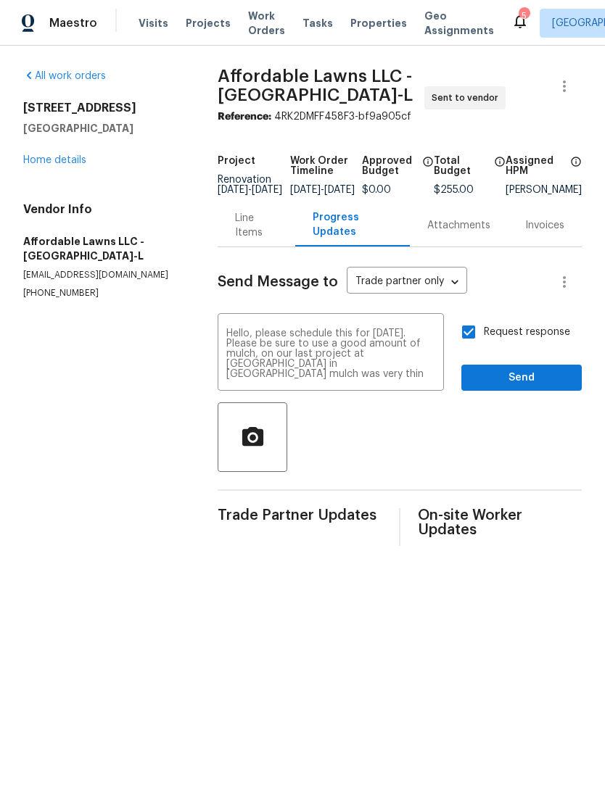
scroll to position [0, 0]
click at [535, 387] on span "Send" at bounding box center [521, 378] width 97 height 18
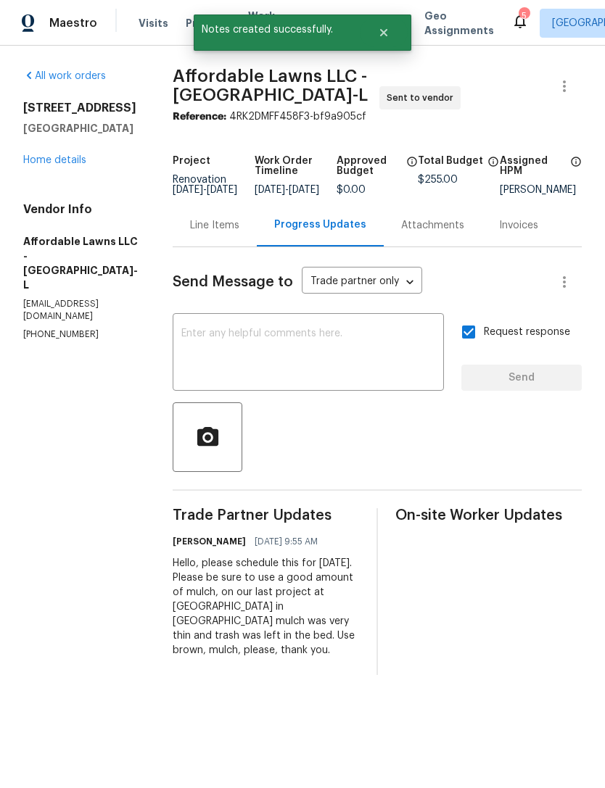
click at [46, 158] on link "Home details" at bounding box center [54, 160] width 63 height 10
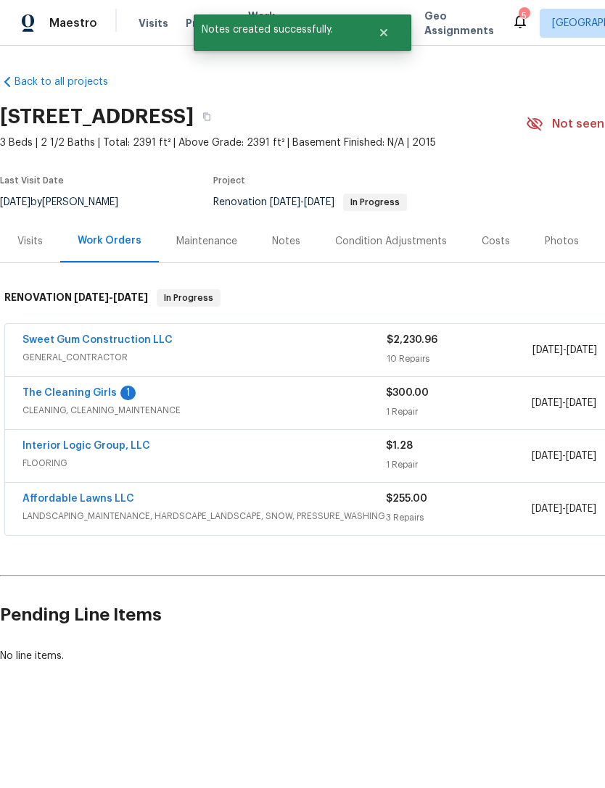
click at [49, 395] on link "The Cleaning Girls" at bounding box center [69, 393] width 94 height 10
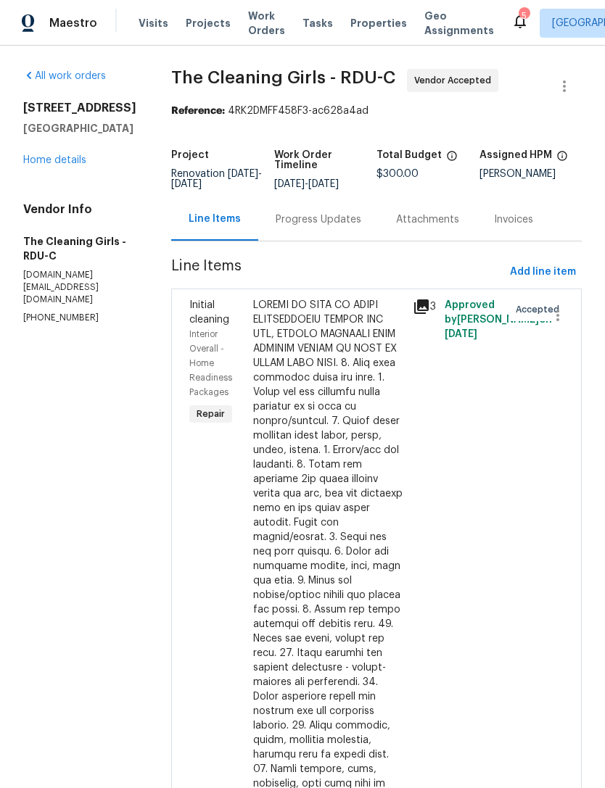
click at [340, 241] on div "Progress Updates" at bounding box center [318, 219] width 120 height 43
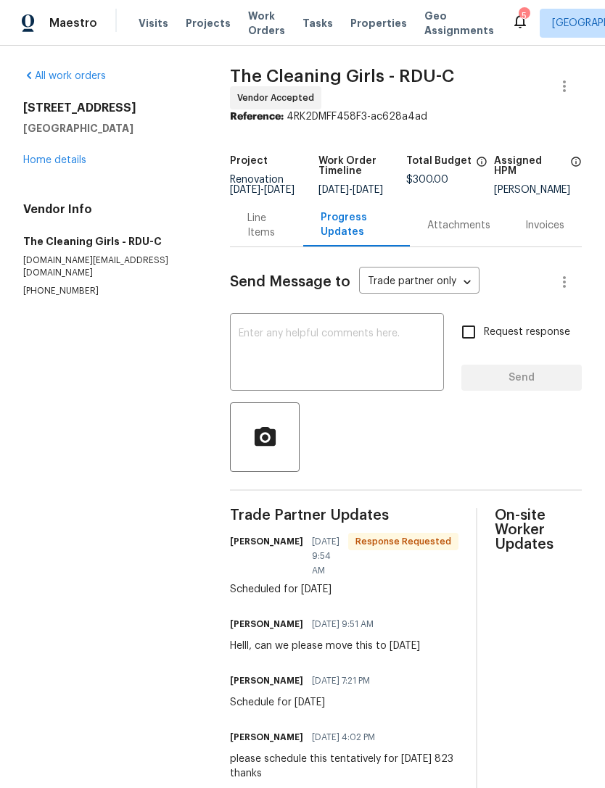
click at [387, 365] on textarea at bounding box center [336, 353] width 196 height 51
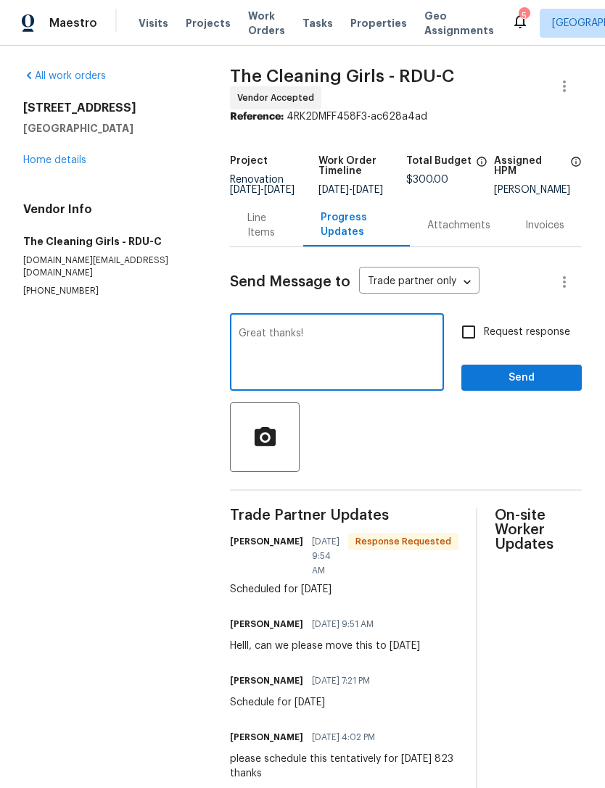
type textarea "Great thanks!"
click at [507, 387] on span "Send" at bounding box center [521, 378] width 97 height 18
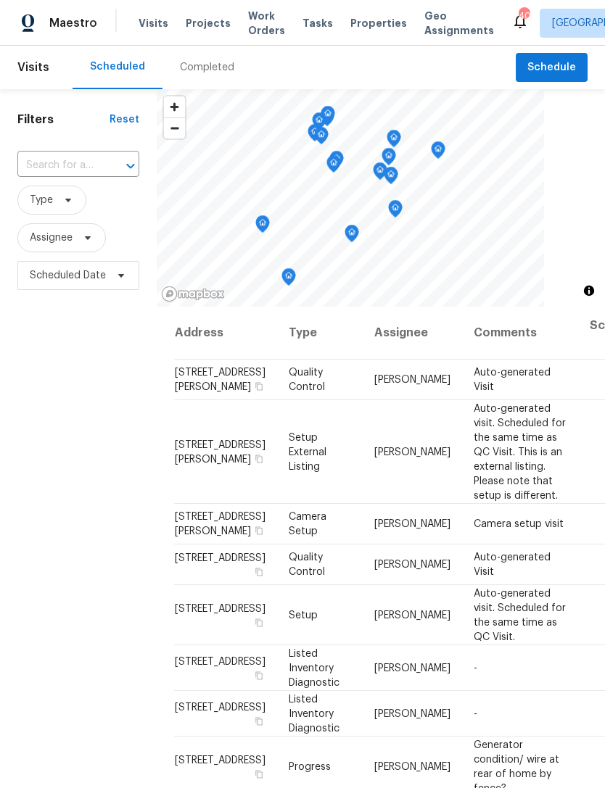
click at [69, 172] on input "text" at bounding box center [57, 165] width 81 height 22
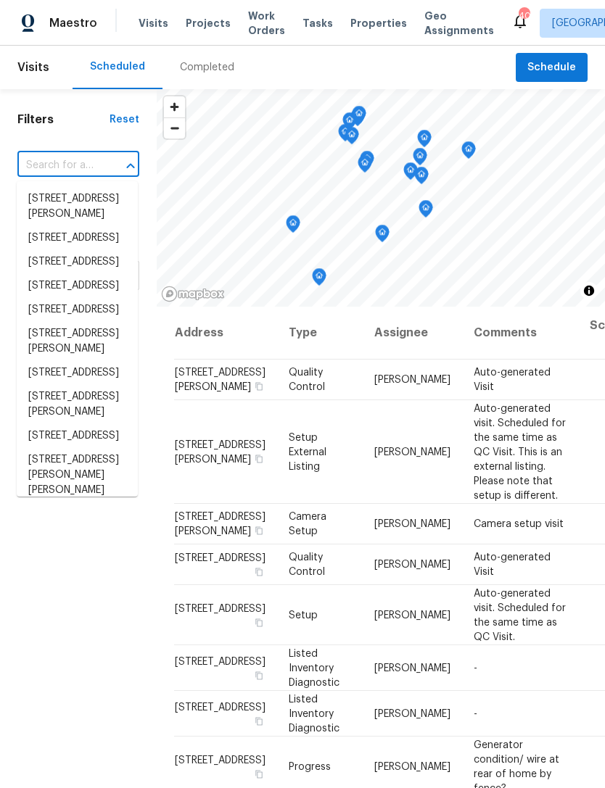
click at [76, 171] on input "text" at bounding box center [57, 165] width 81 height 22
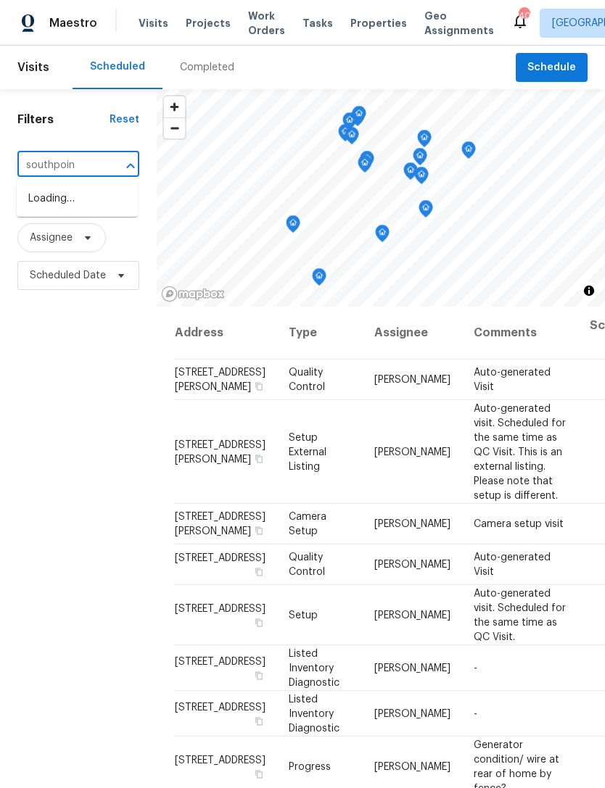
type input "southpoint"
click at [48, 235] on li "[STREET_ADDRESS]" at bounding box center [77, 223] width 121 height 24
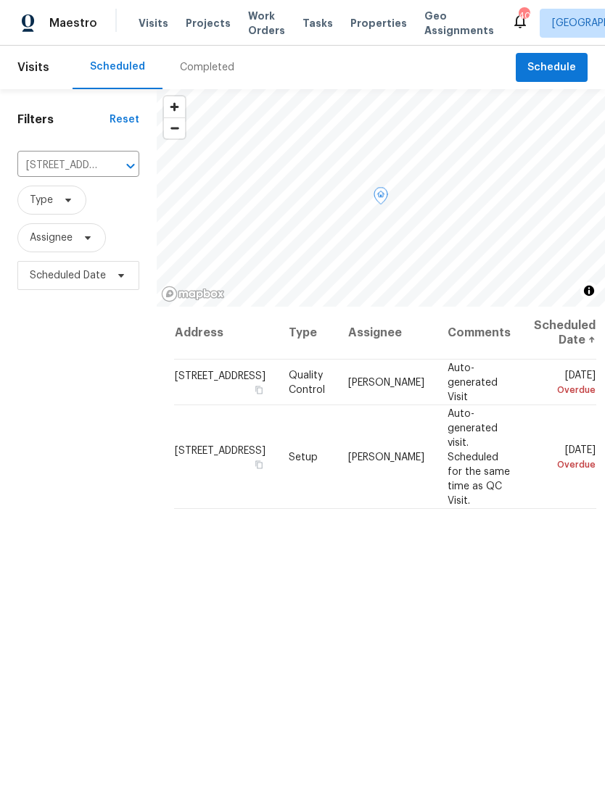
click at [0, 0] on icon at bounding box center [0, 0] width 0 height 0
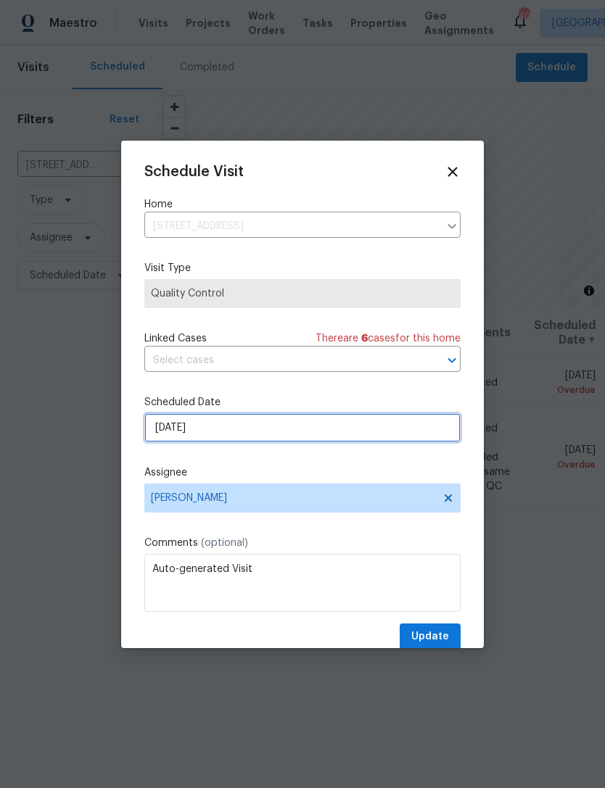
click at [272, 428] on input "[DATE]" at bounding box center [302, 427] width 316 height 29
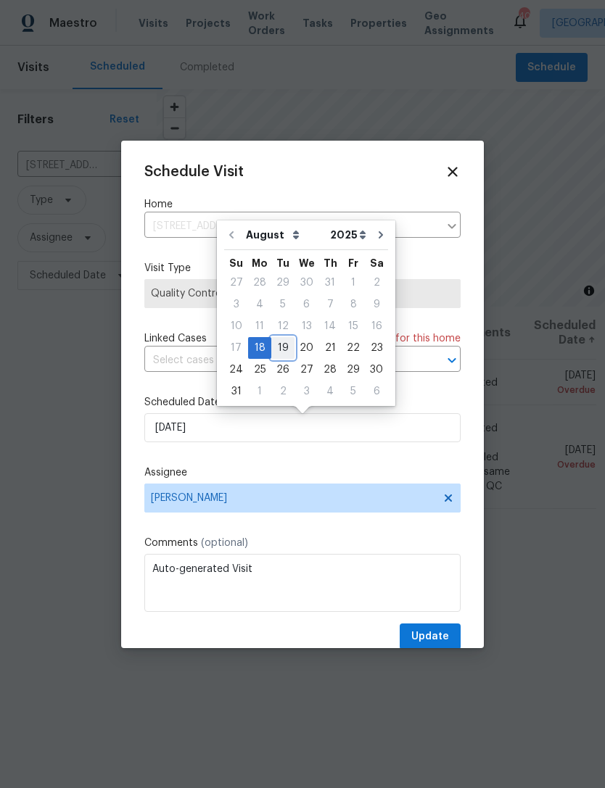
click at [284, 347] on div "19" at bounding box center [282, 348] width 23 height 20
type input "[DATE]"
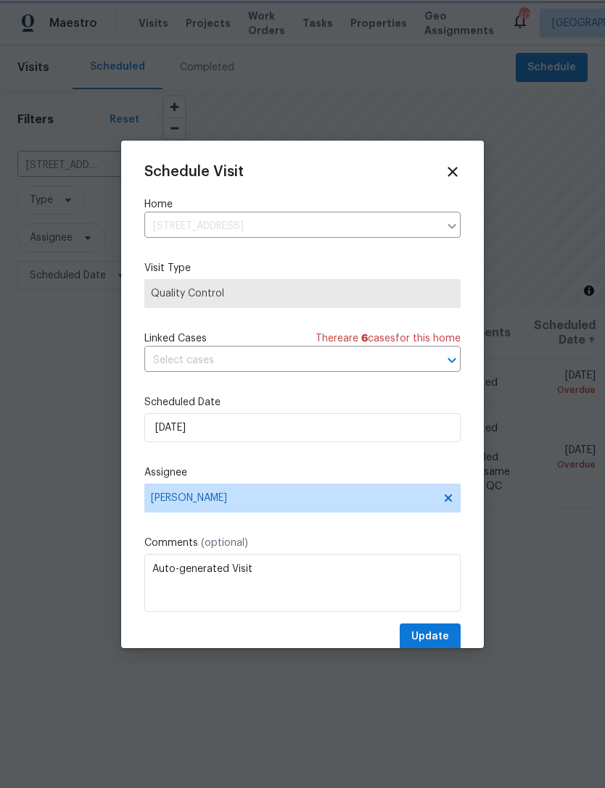
scroll to position [3, 0]
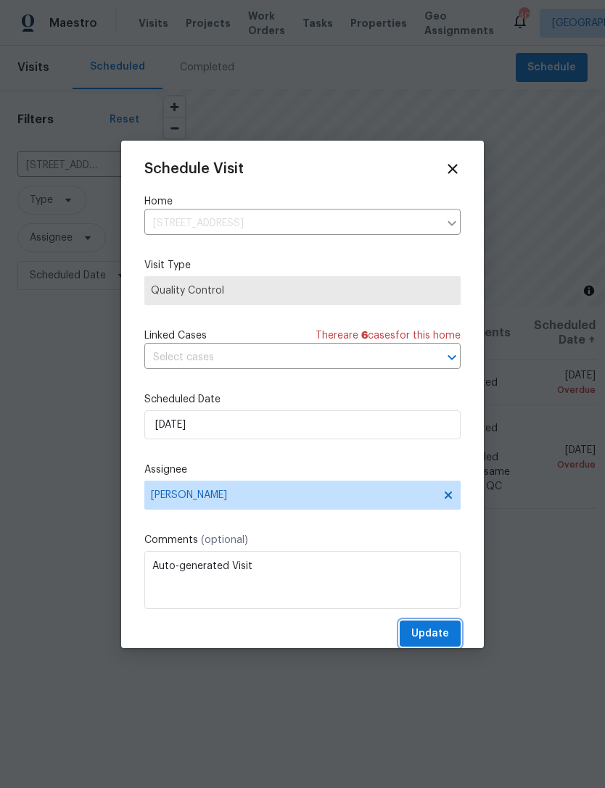
click at [442, 635] on span "Update" at bounding box center [430, 634] width 38 height 18
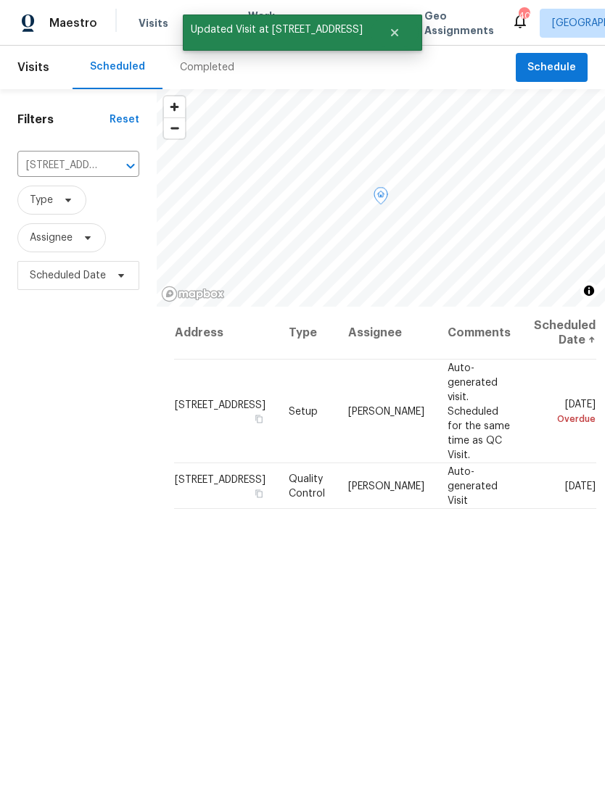
click at [0, 0] on icon at bounding box center [0, 0] width 0 height 0
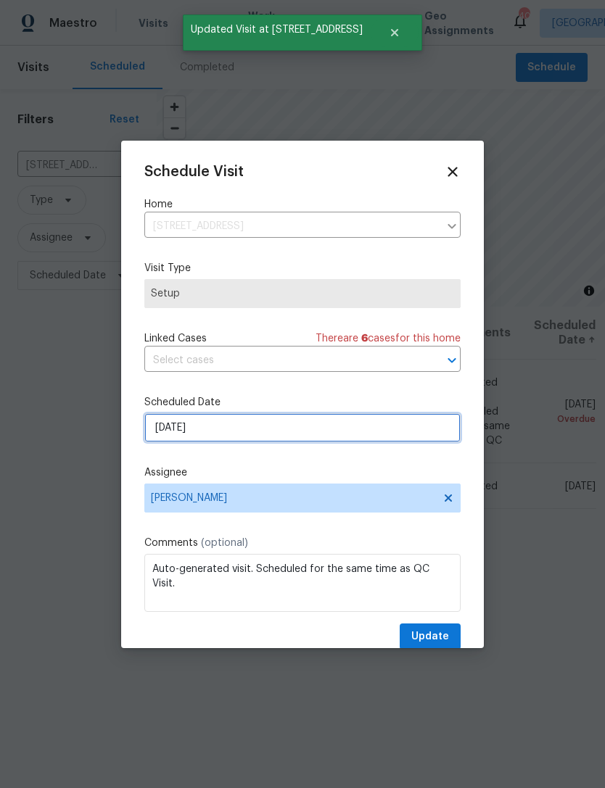
click at [226, 426] on input "[DATE]" at bounding box center [302, 427] width 316 height 29
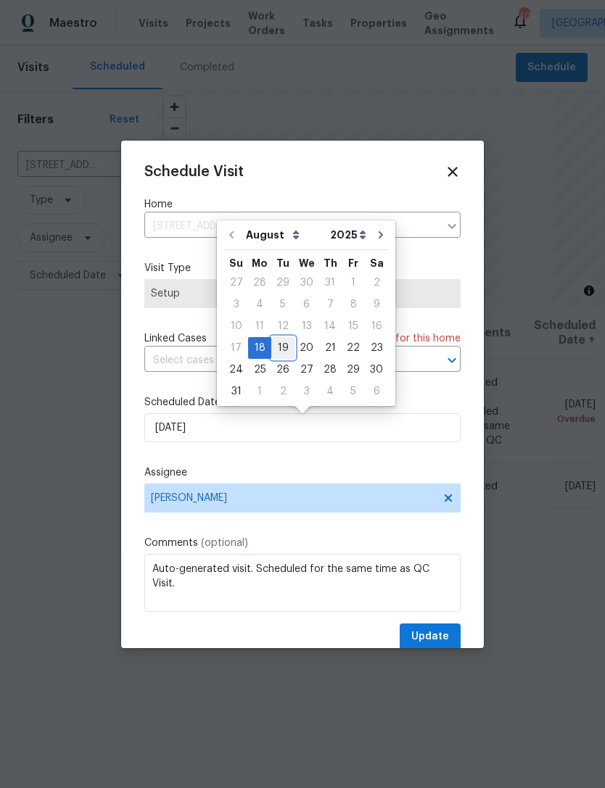
click at [287, 345] on div "19" at bounding box center [282, 348] width 23 height 20
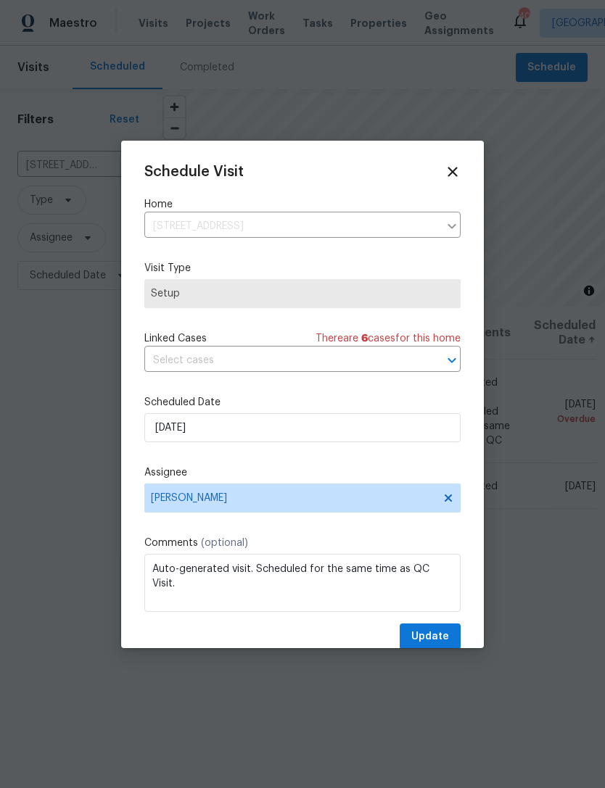
type input "[DATE]"
click at [443, 636] on span "Update" at bounding box center [430, 637] width 38 height 18
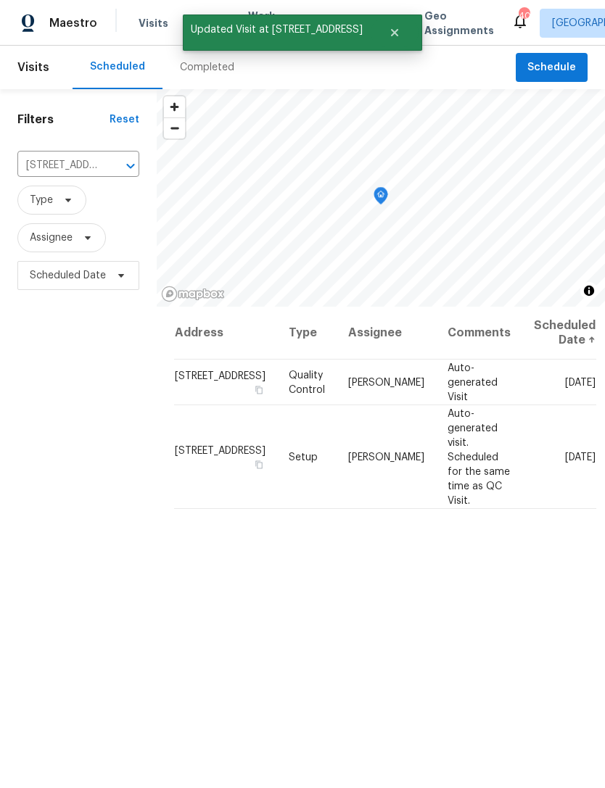
scroll to position [0, 0]
